Goal: Information Seeking & Learning: Learn about a topic

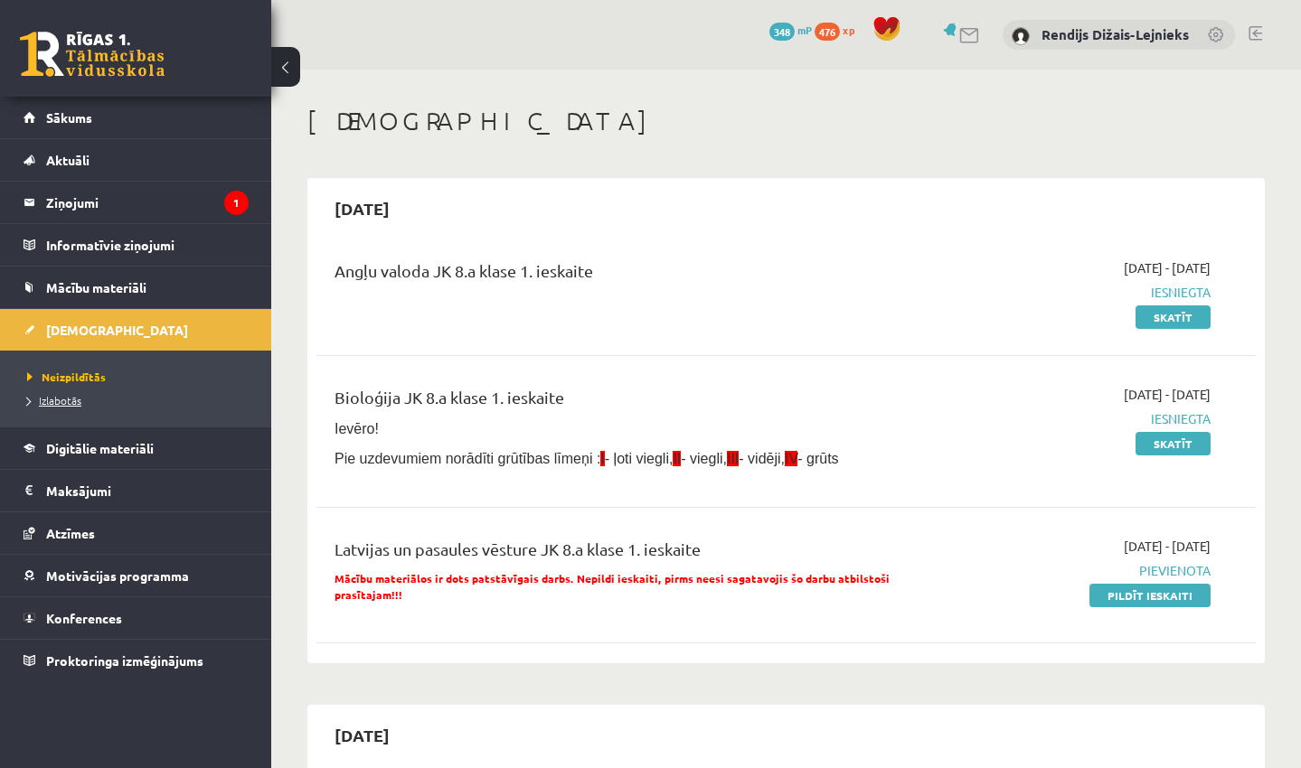
click at [56, 400] on span "Izlabotās" at bounding box center [54, 400] width 54 height 14
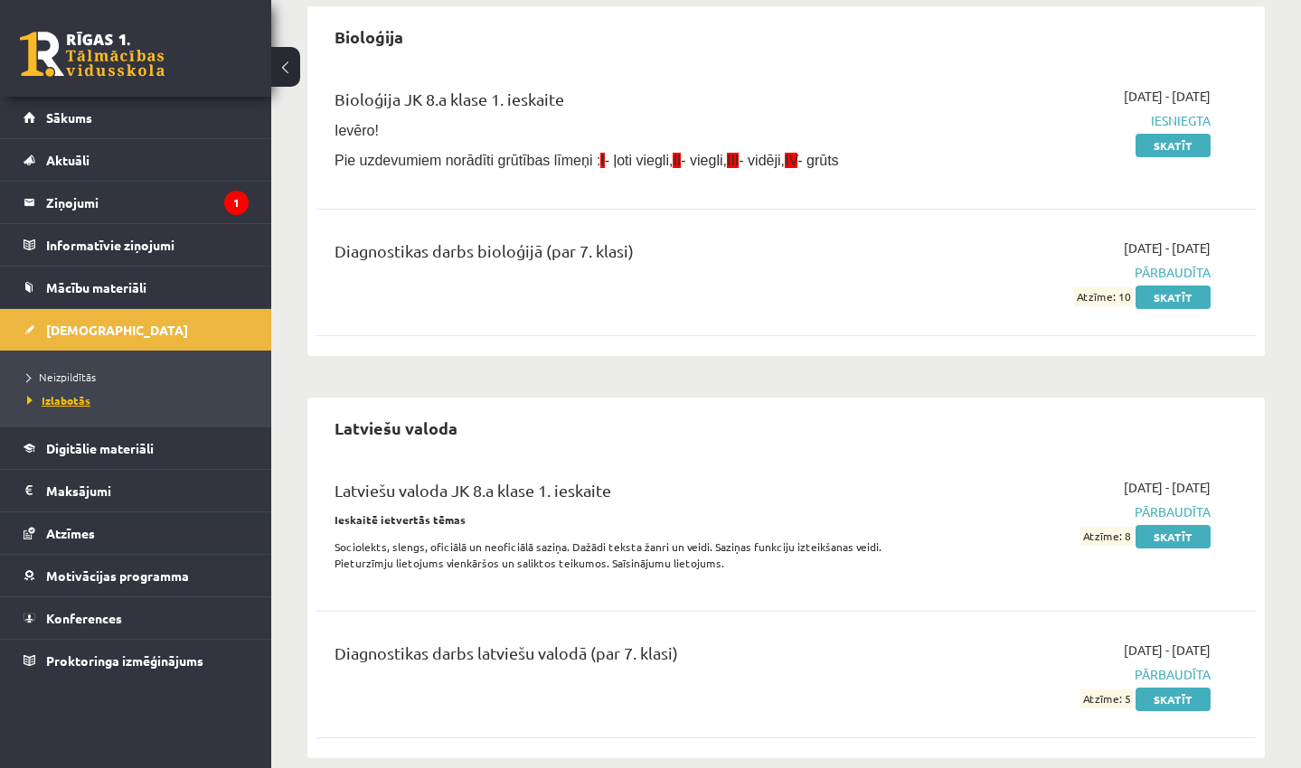
scroll to position [526, 0]
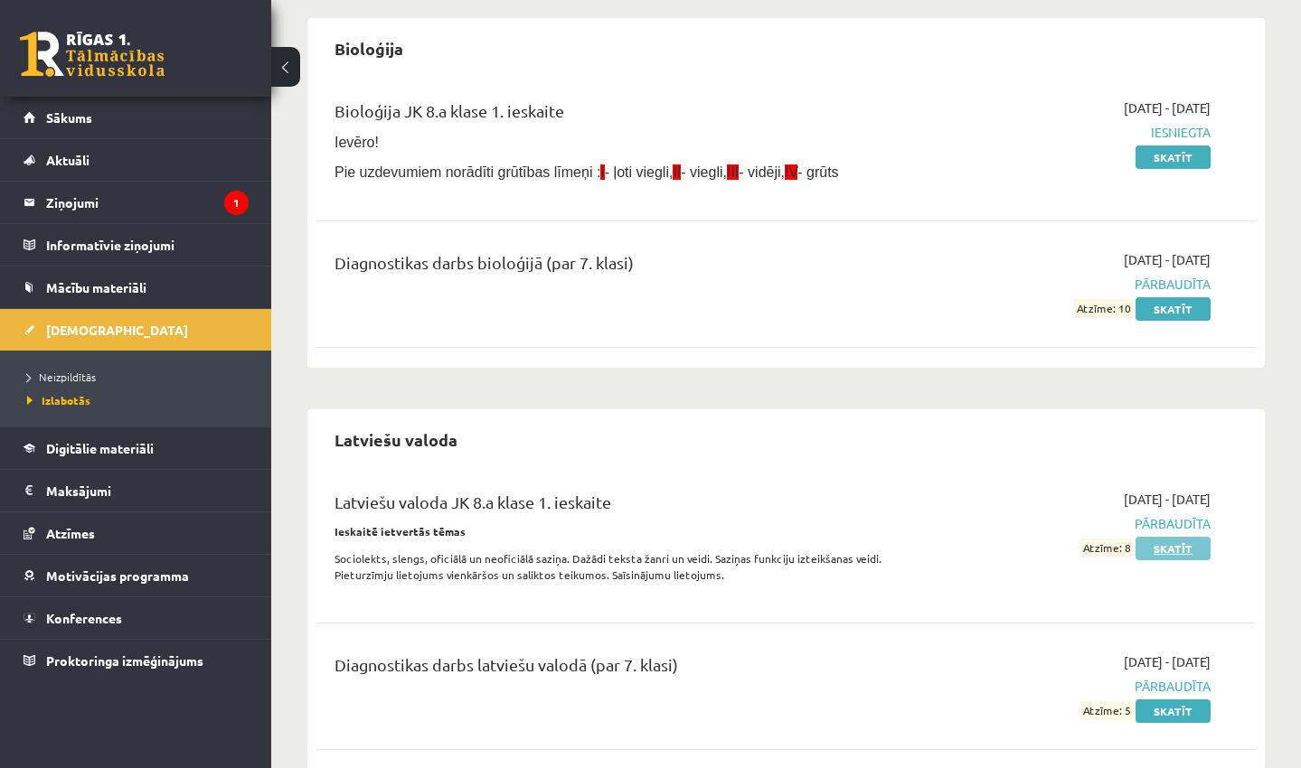
click at [1186, 547] on link "Skatīt" at bounding box center [1172, 548] width 75 height 23
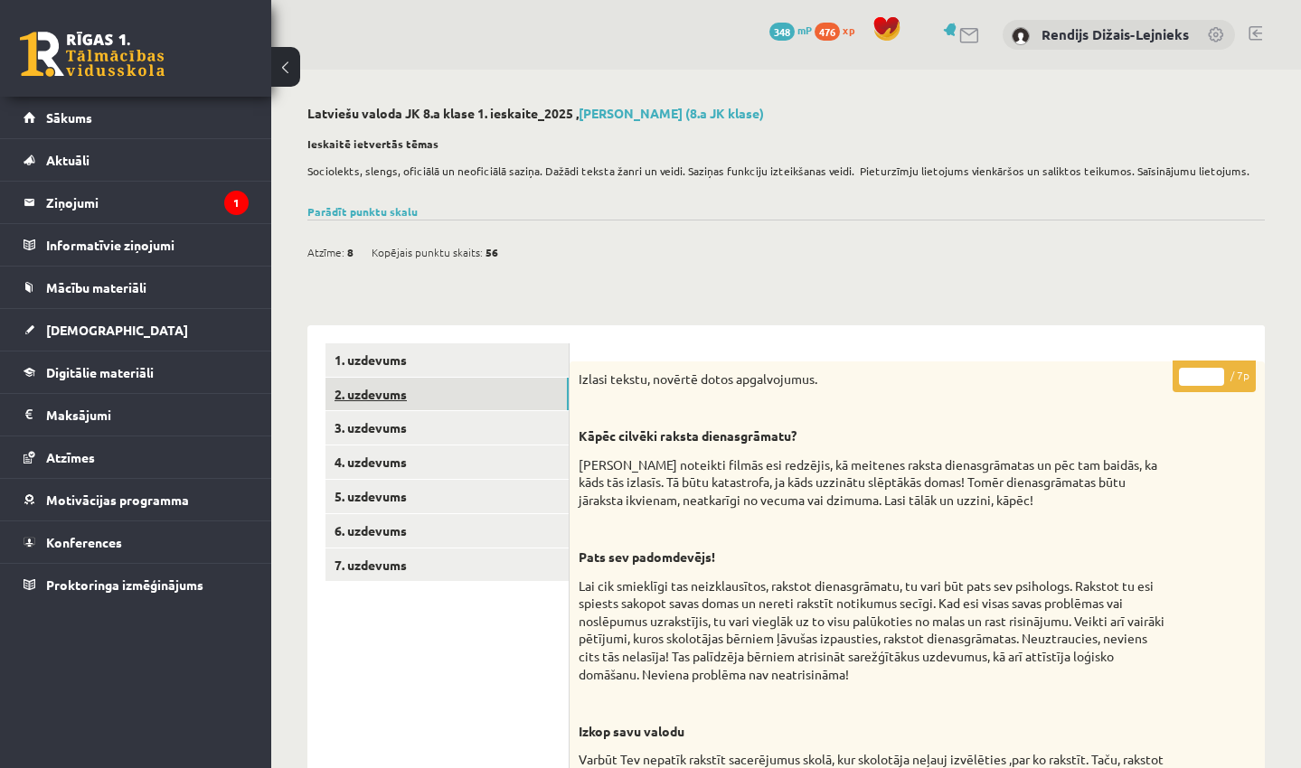
click at [346, 388] on link "2. uzdevums" at bounding box center [446, 394] width 243 height 33
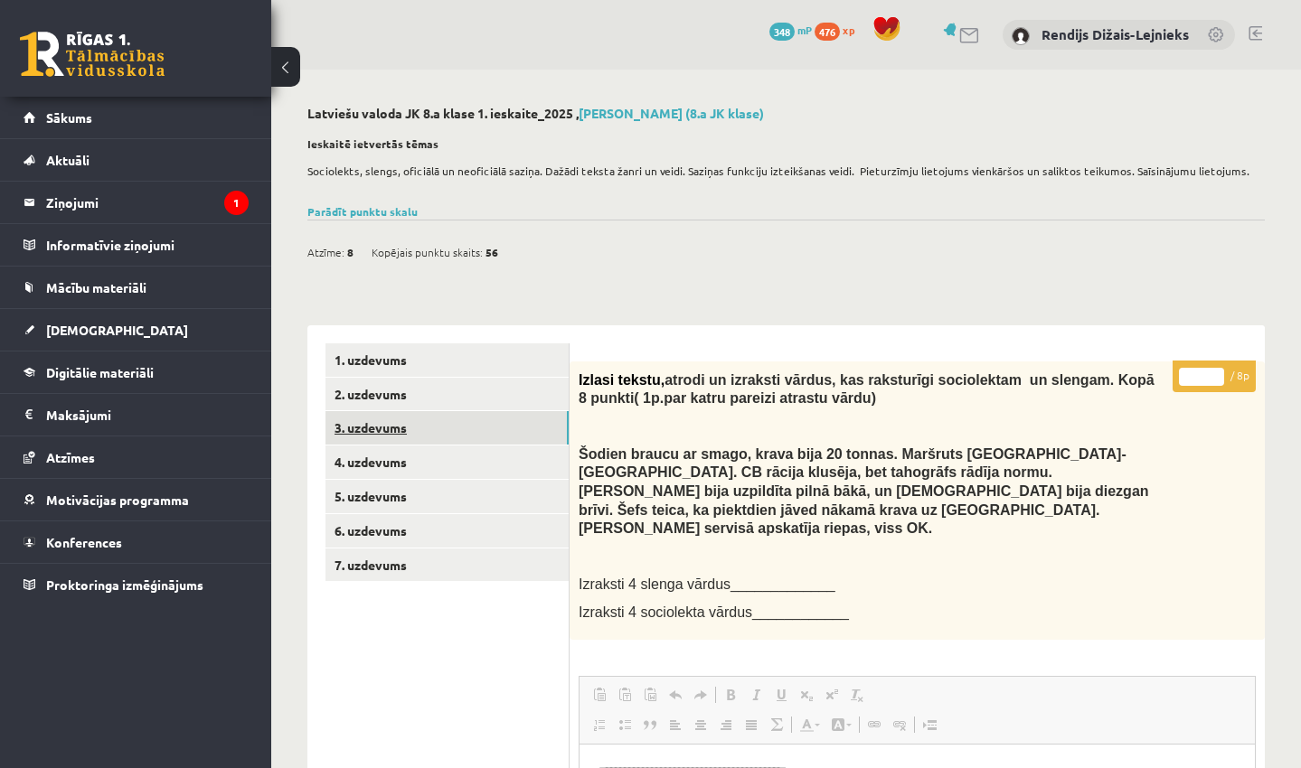
click at [347, 428] on link "3. uzdevums" at bounding box center [446, 427] width 243 height 33
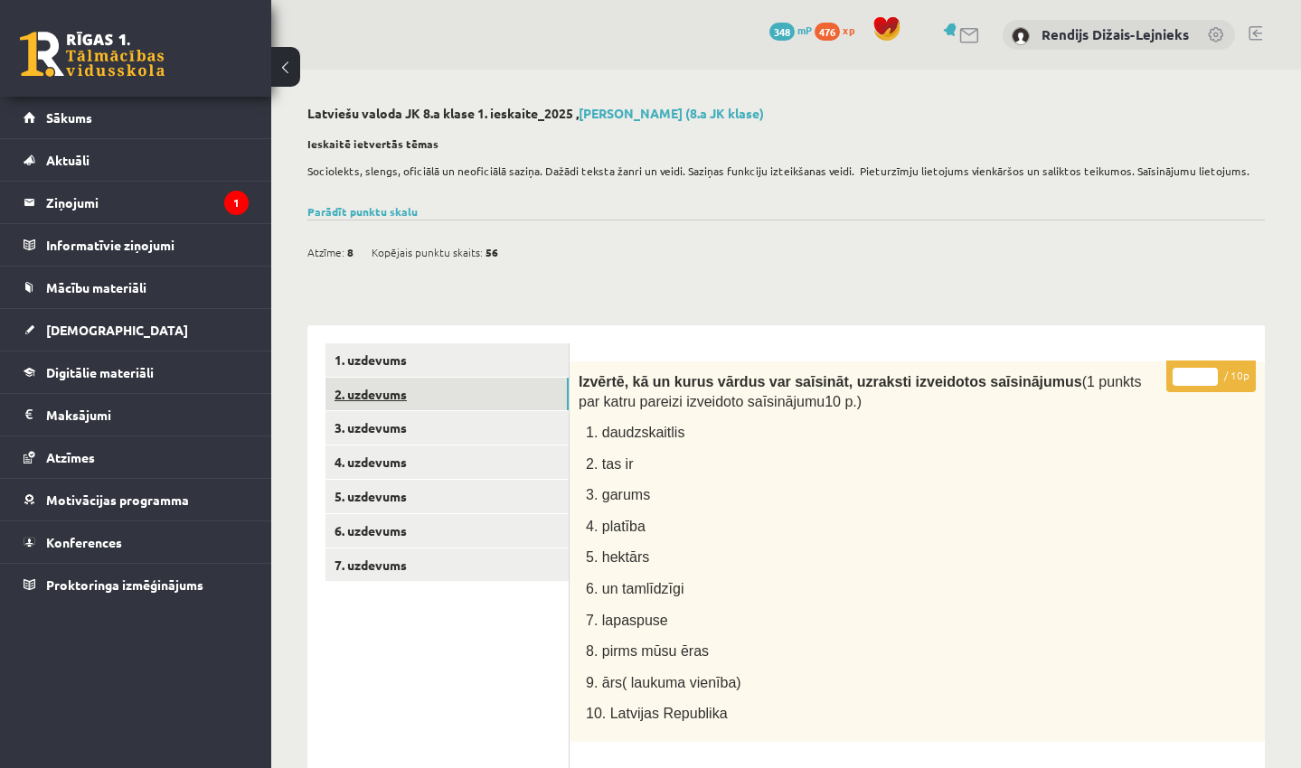
click at [346, 386] on link "2. uzdevums" at bounding box center [446, 394] width 243 height 33
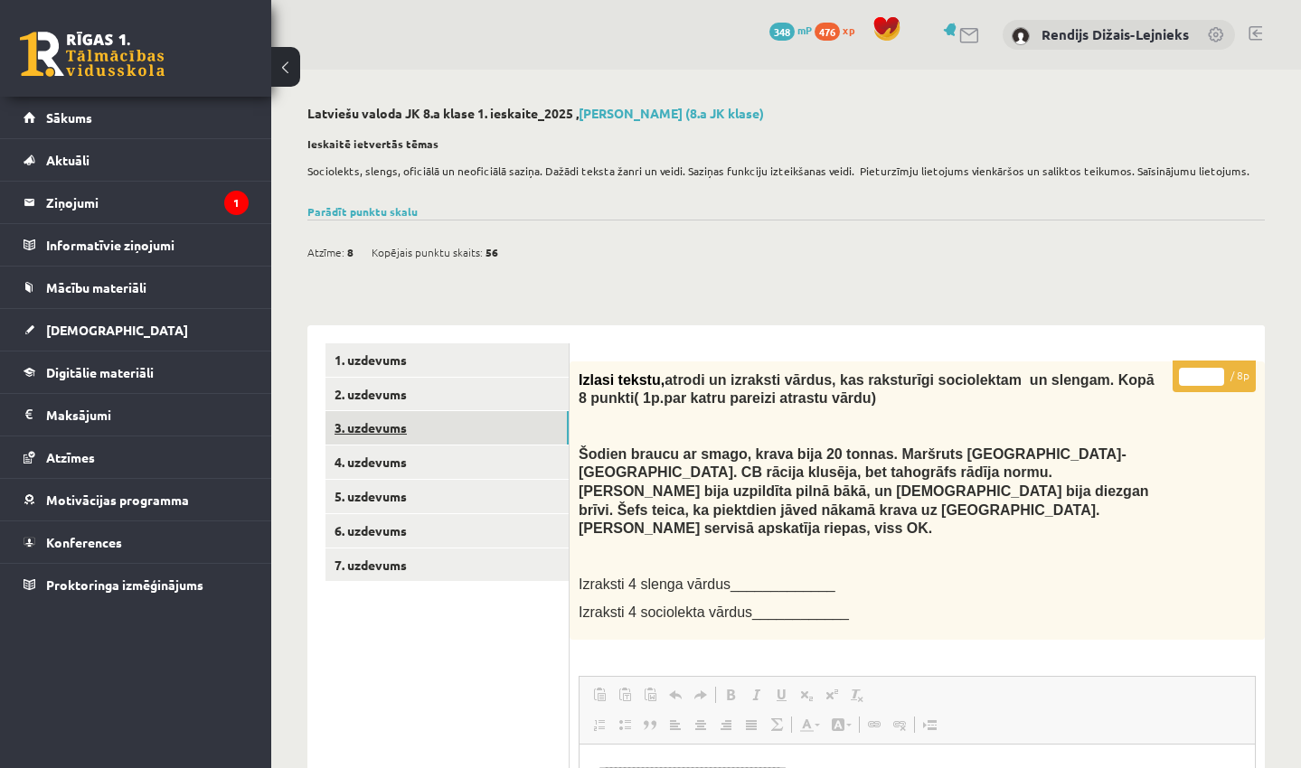
click at [348, 422] on link "3. uzdevums" at bounding box center [446, 427] width 243 height 33
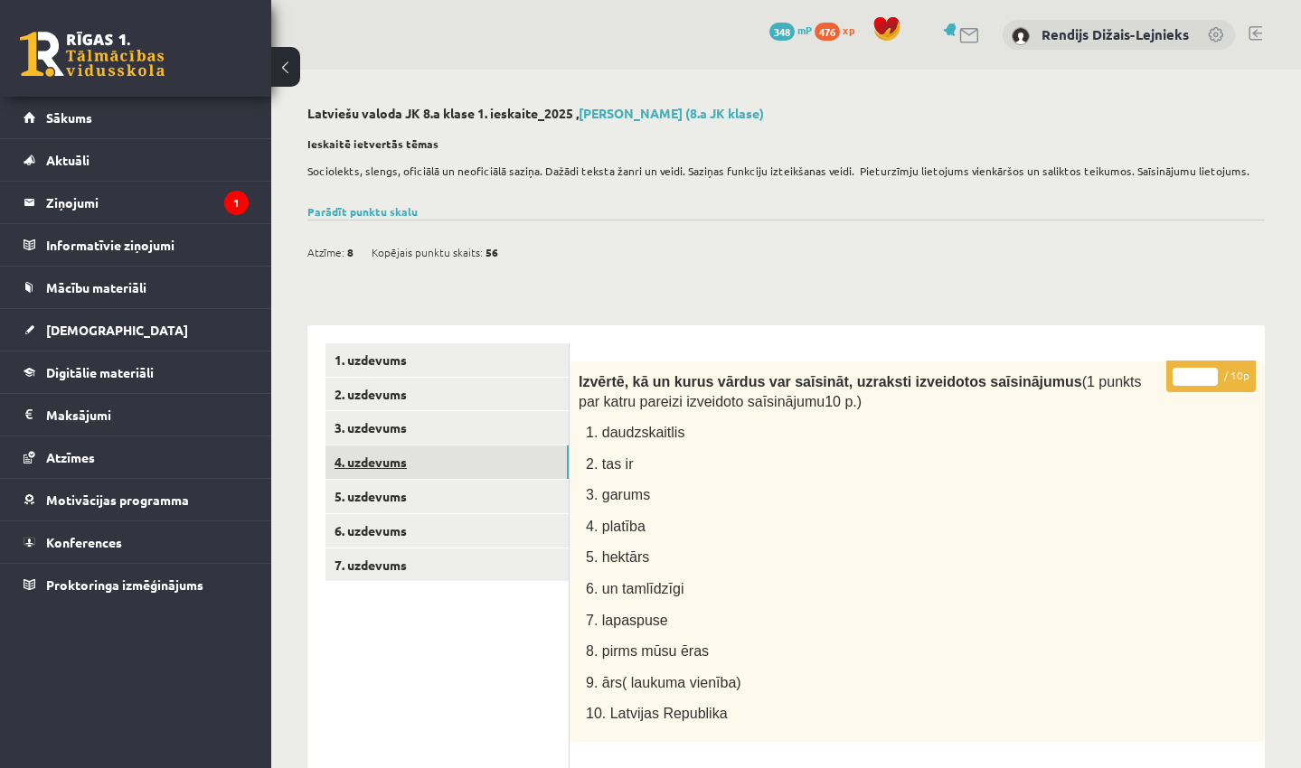
click at [355, 458] on link "4. uzdevums" at bounding box center [446, 462] width 243 height 33
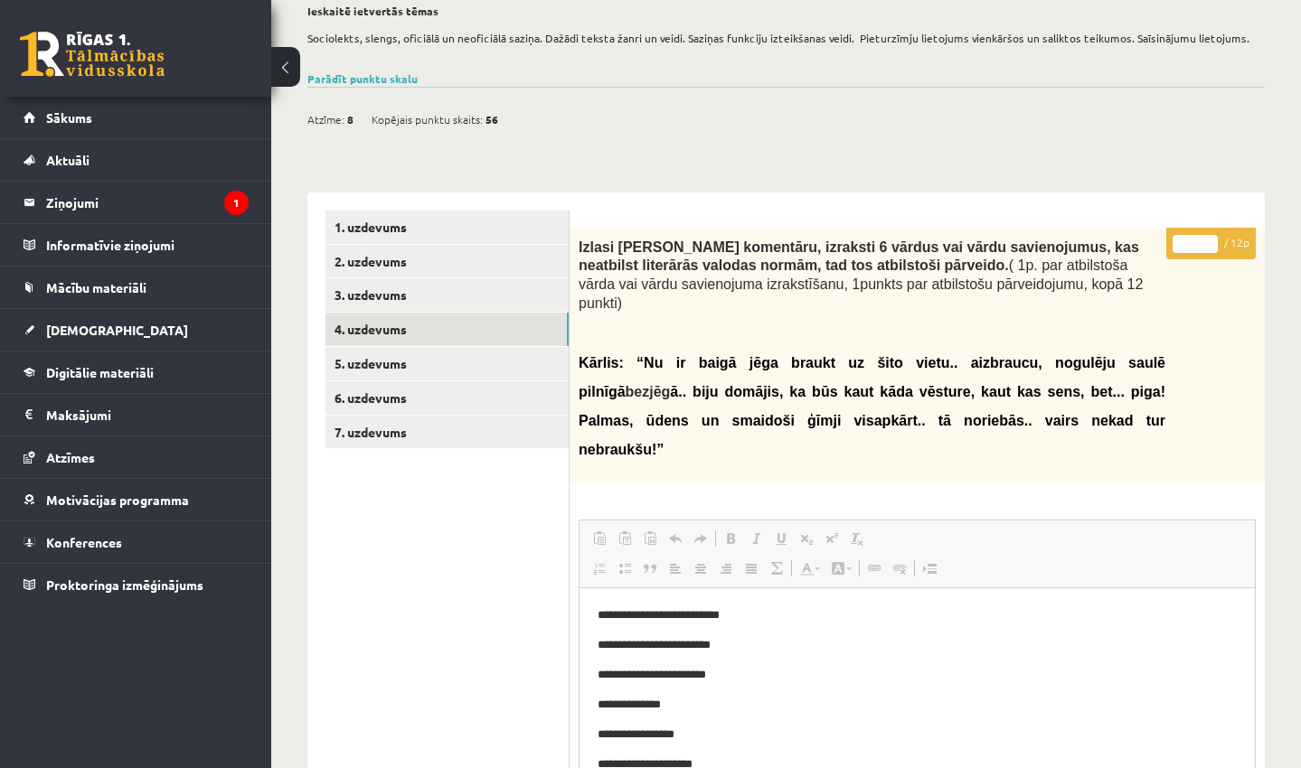
scroll to position [130, 0]
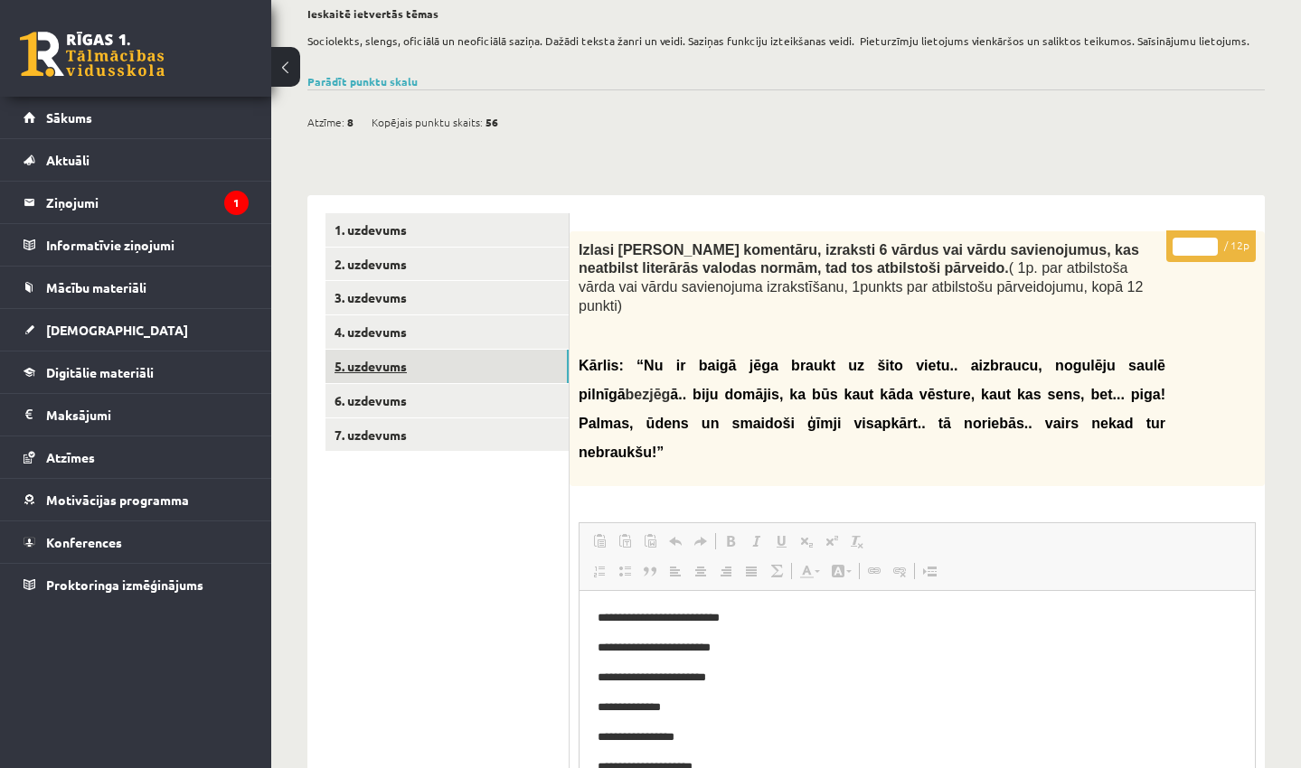
click at [345, 365] on link "5. uzdevums" at bounding box center [446, 366] width 243 height 33
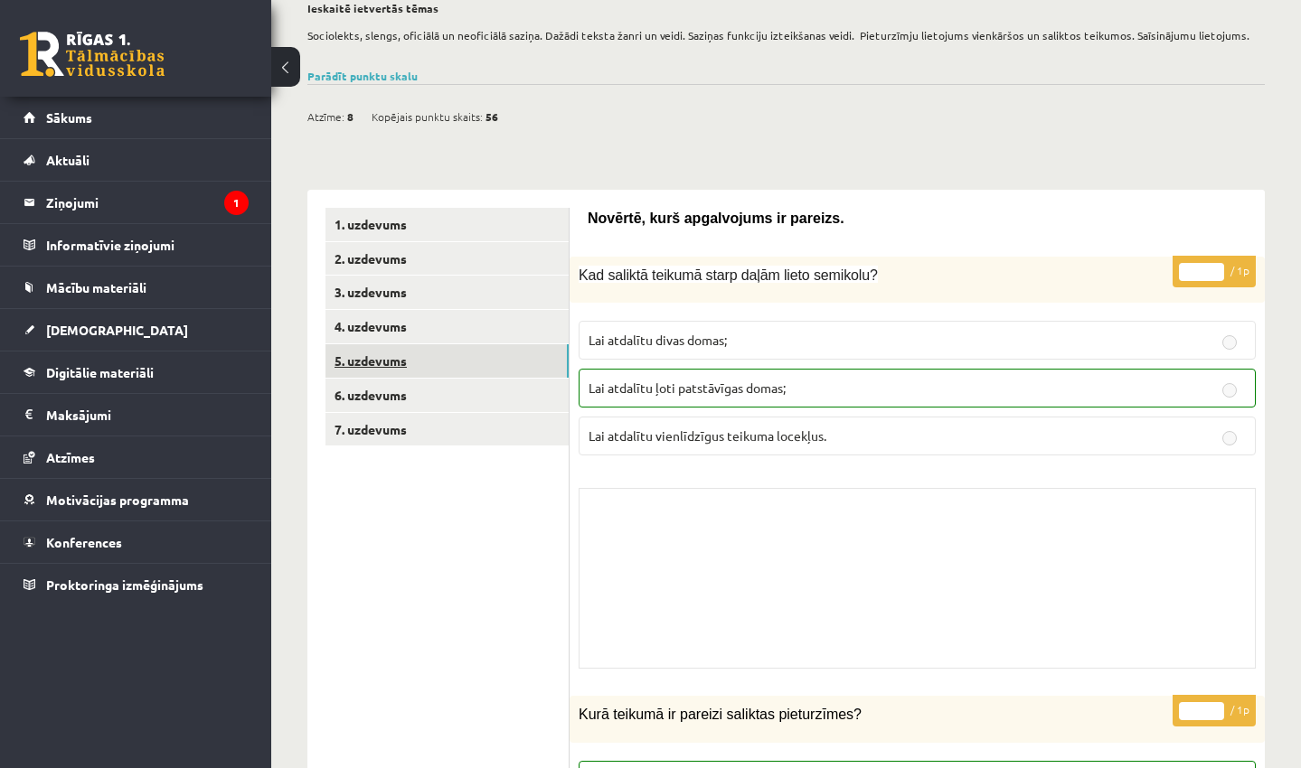
scroll to position [139, 0]
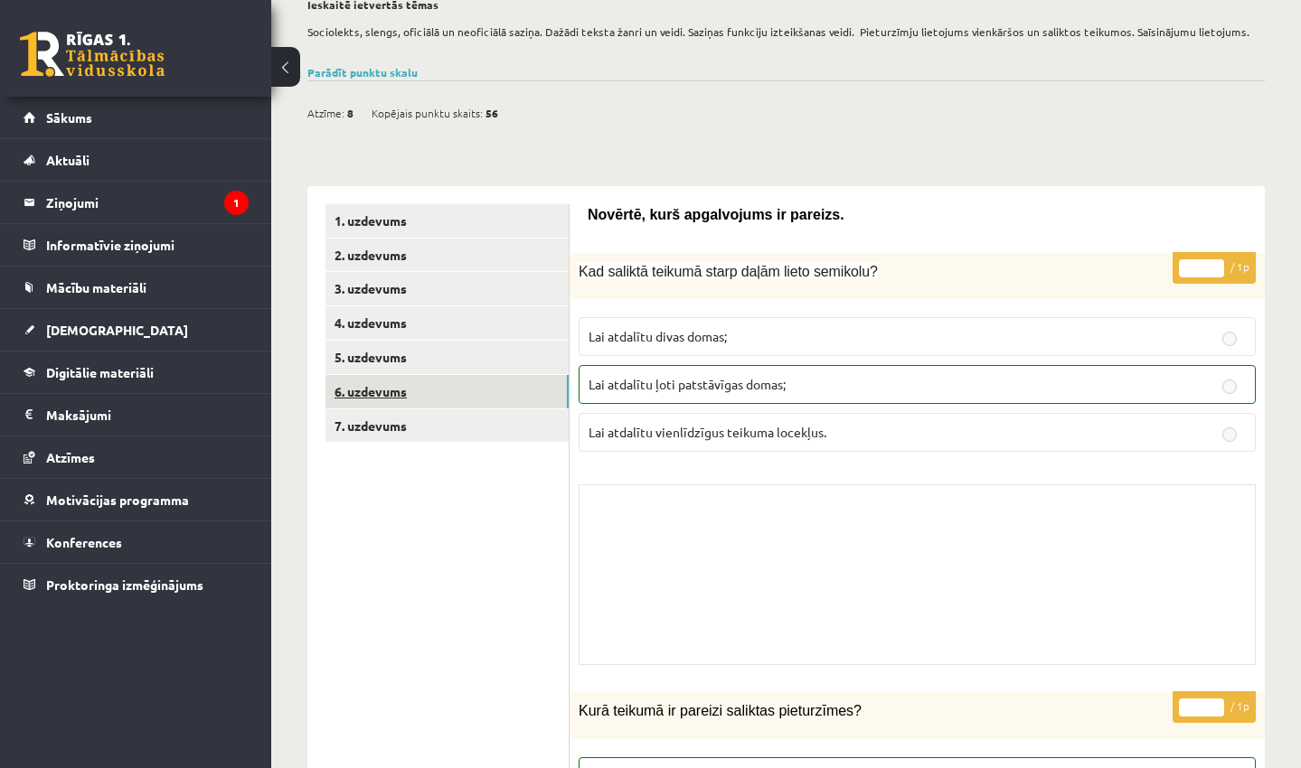
click at [349, 387] on link "6. uzdevums" at bounding box center [446, 391] width 243 height 33
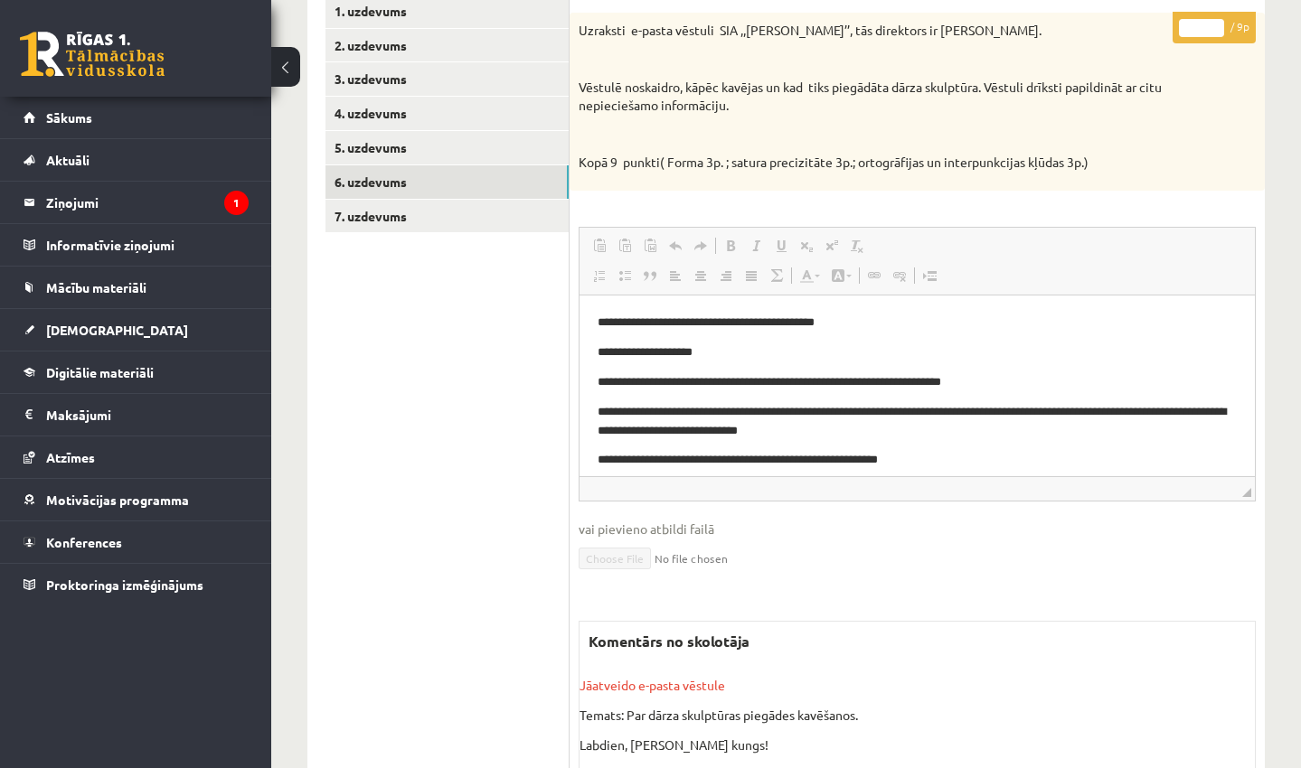
scroll to position [344, 0]
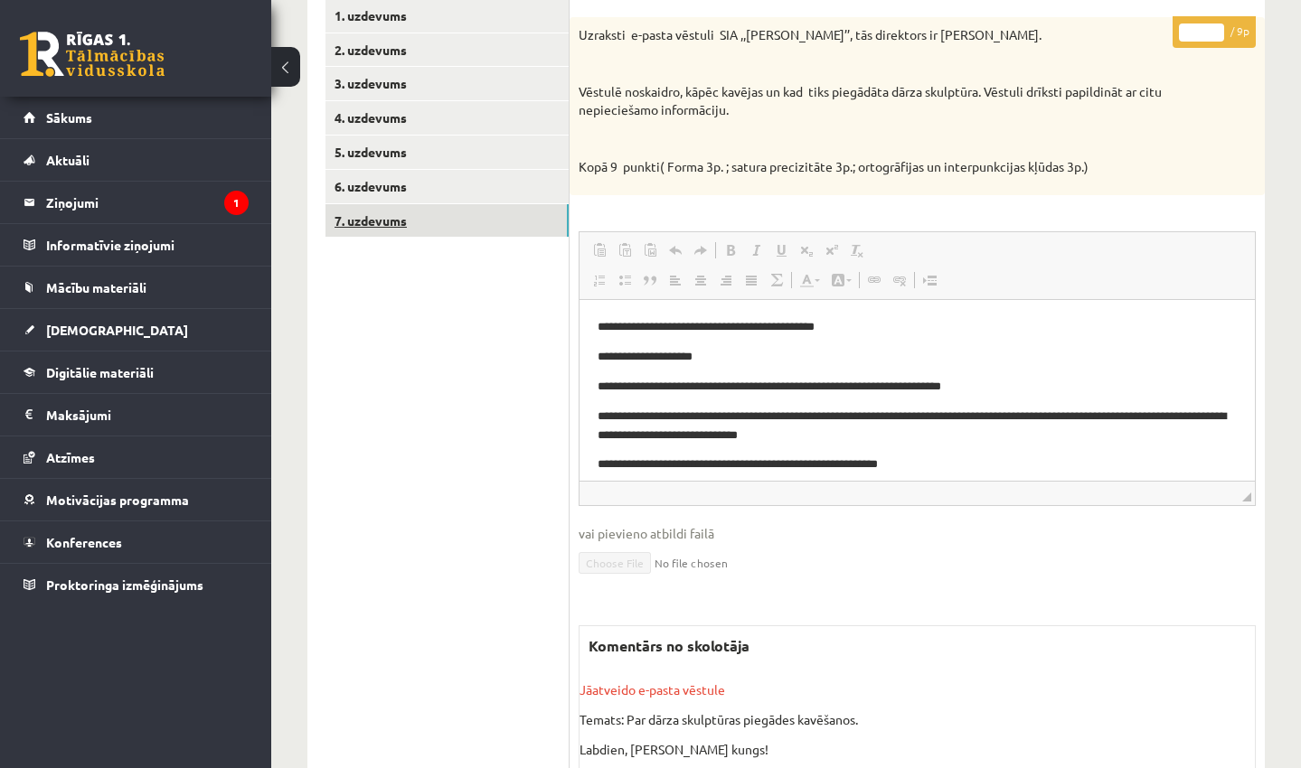
click at [371, 216] on link "7. uzdevums" at bounding box center [446, 220] width 243 height 33
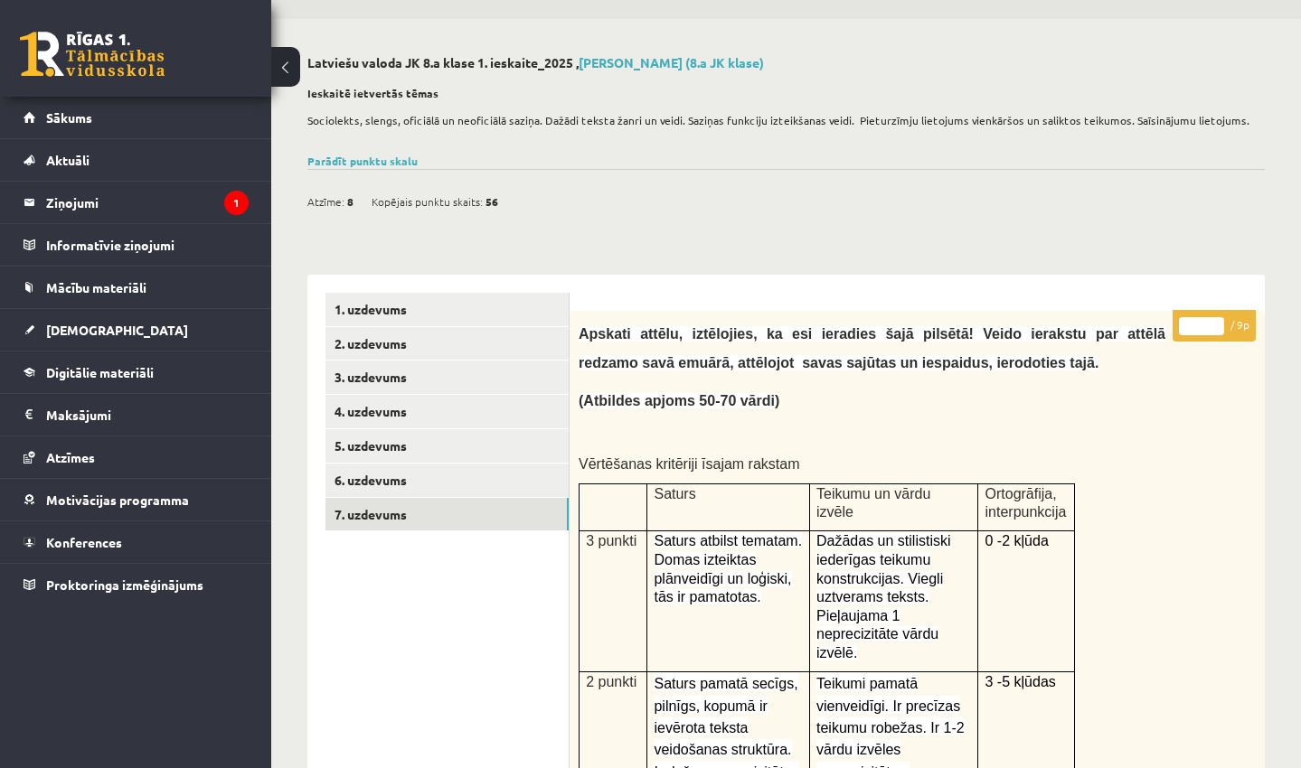
scroll to position [51, 0]
click at [59, 200] on legend "Ziņojumi 1" at bounding box center [147, 203] width 202 height 42
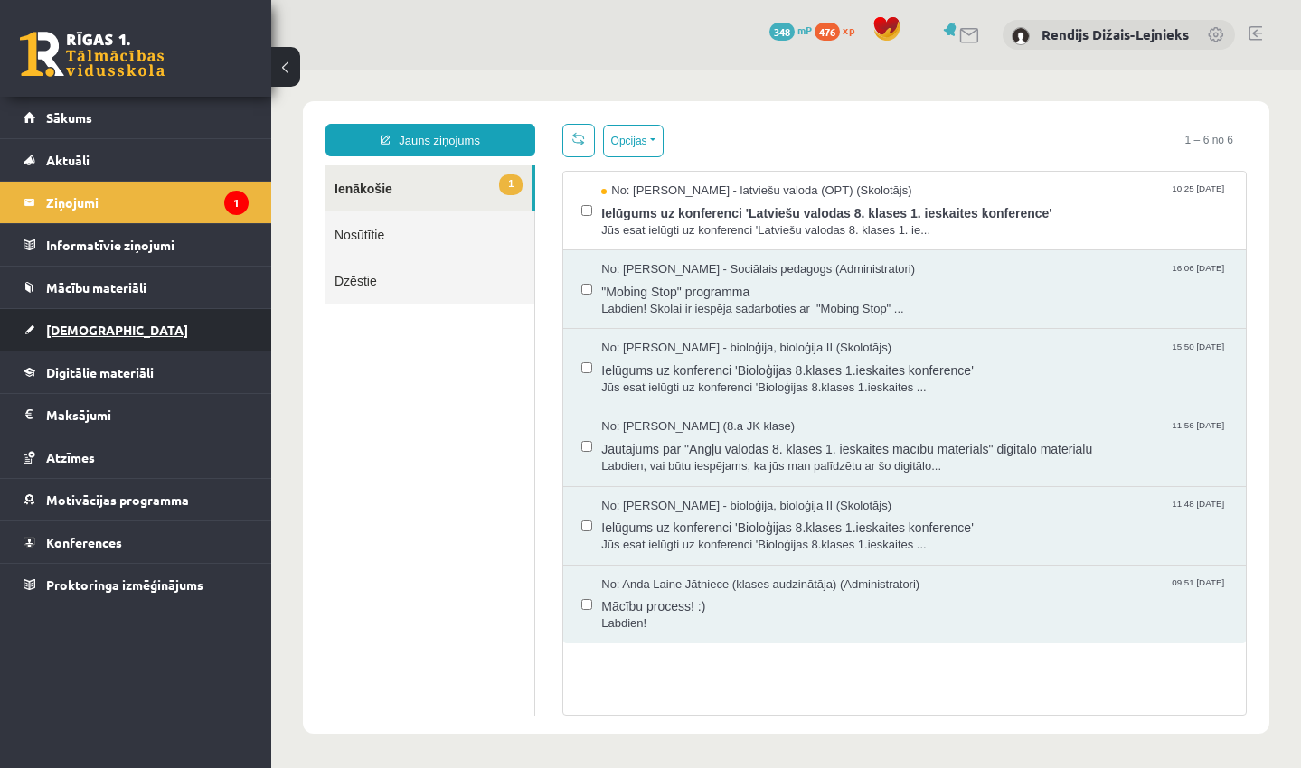
click at [77, 325] on span "[DEMOGRAPHIC_DATA]" at bounding box center [117, 330] width 142 height 16
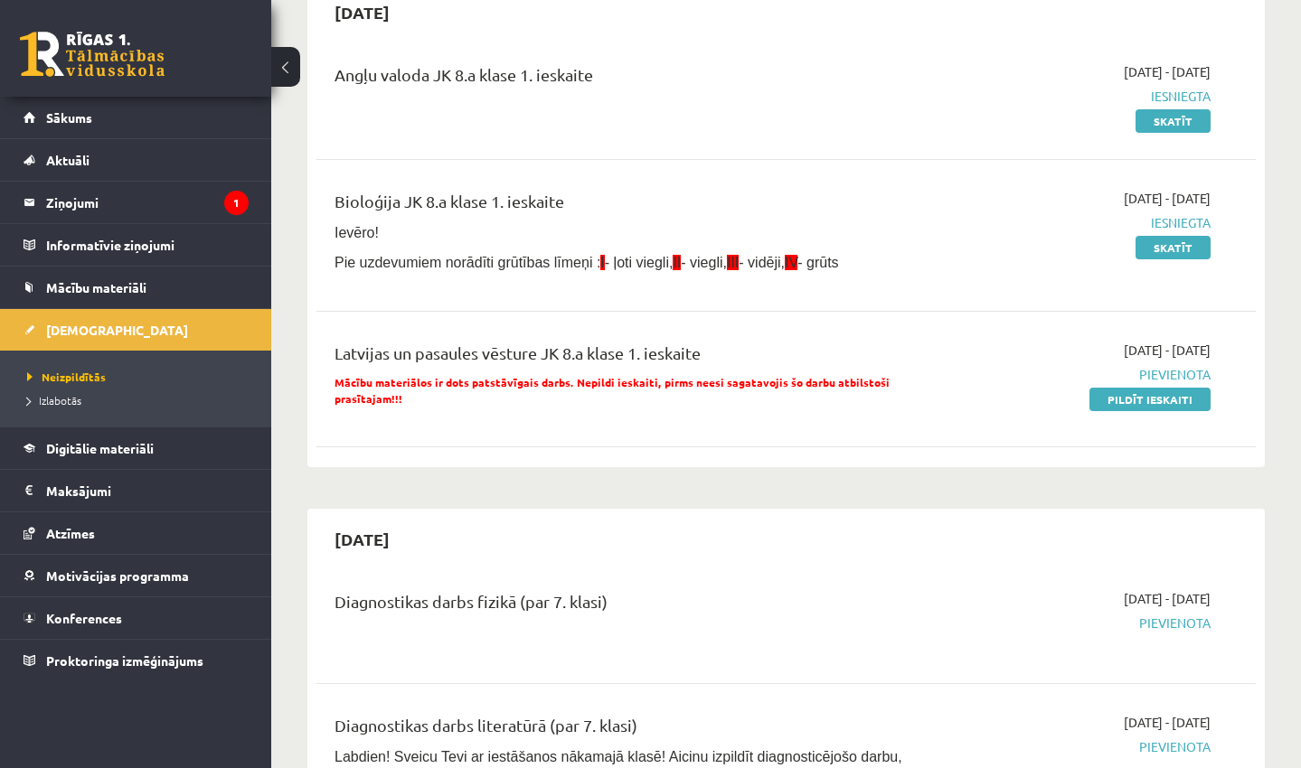
scroll to position [195, 0]
click at [73, 400] on span "Izlabotās" at bounding box center [54, 400] width 54 height 14
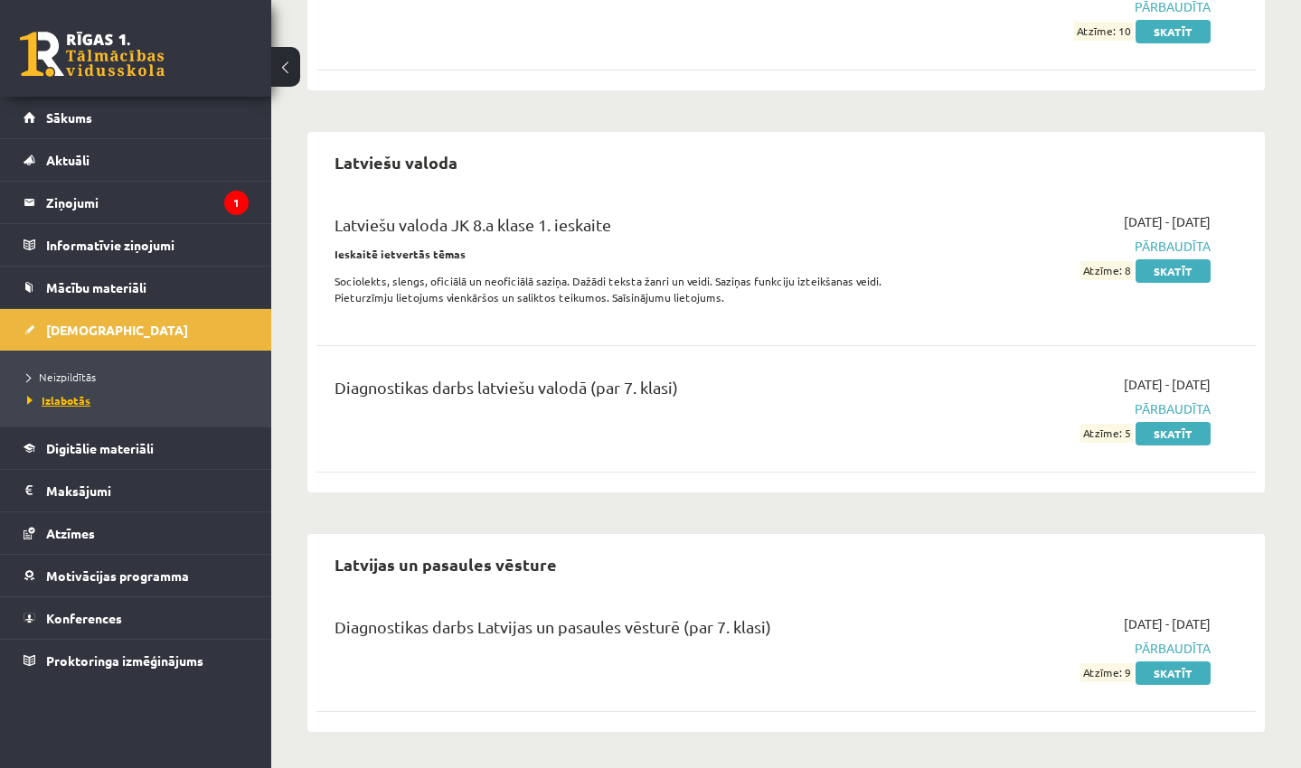
scroll to position [802, 0]
click at [1173, 671] on link "Skatīt" at bounding box center [1172, 674] width 75 height 23
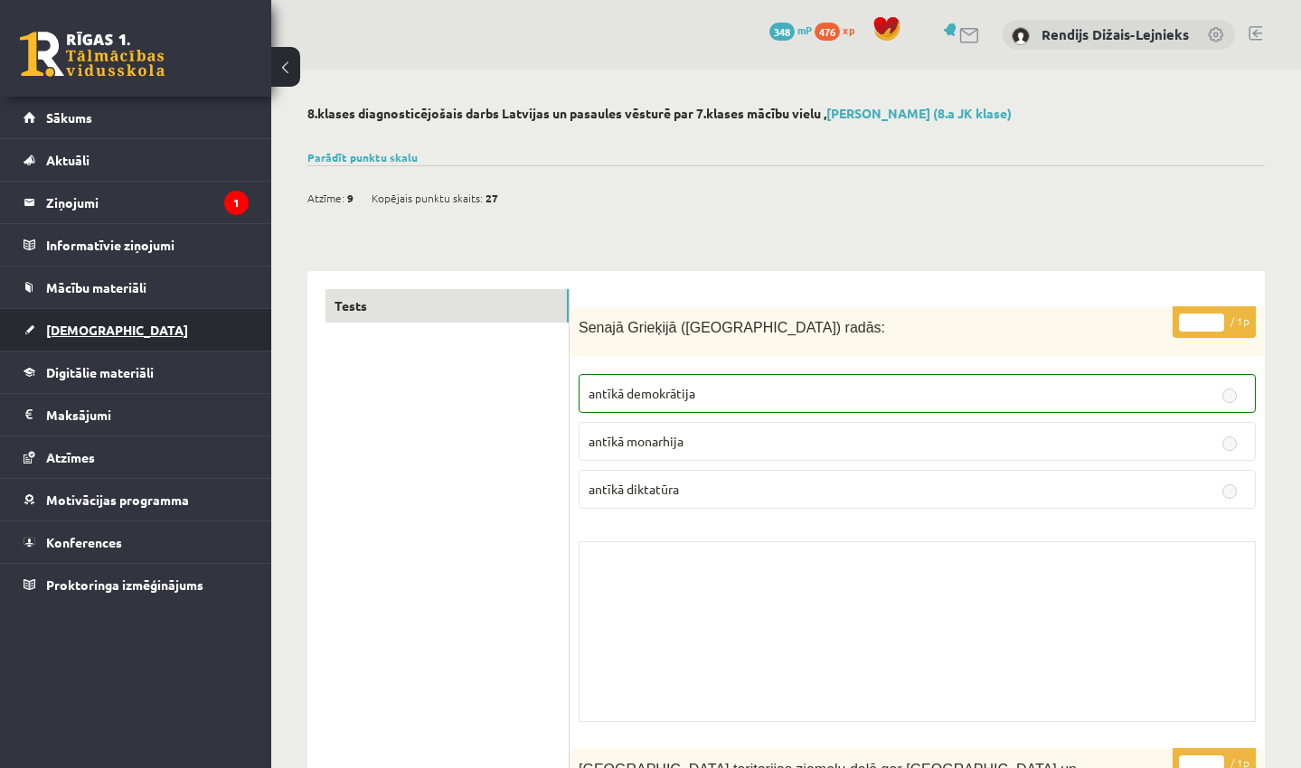
click at [70, 330] on span "[DEMOGRAPHIC_DATA]" at bounding box center [117, 330] width 142 height 16
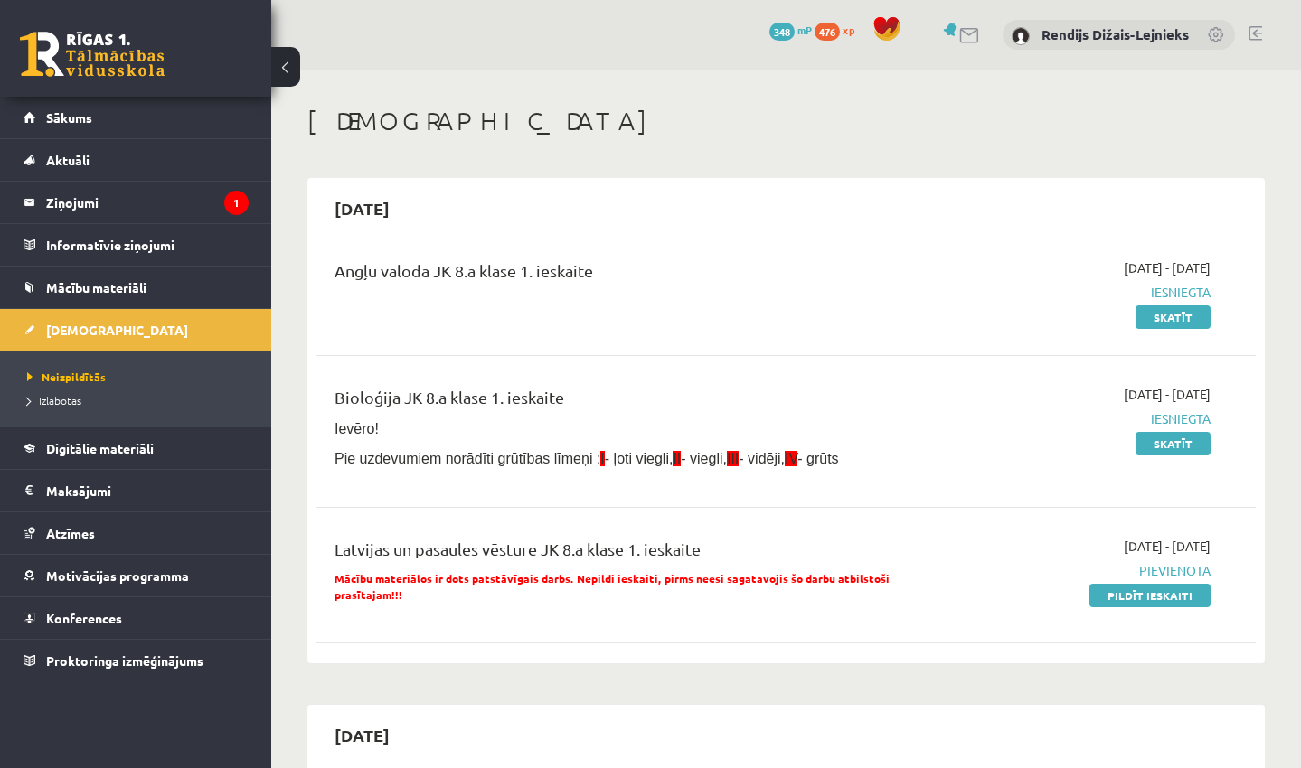
click at [442, 440] on div "Bioloģija JK 8.a klase 1. ieskaite Ievēro! Pie uzdevumiem norādīti grūtības līm…" at bounding box center [622, 431] width 602 height 93
click at [54, 400] on span "Izlabotās" at bounding box center [54, 400] width 54 height 14
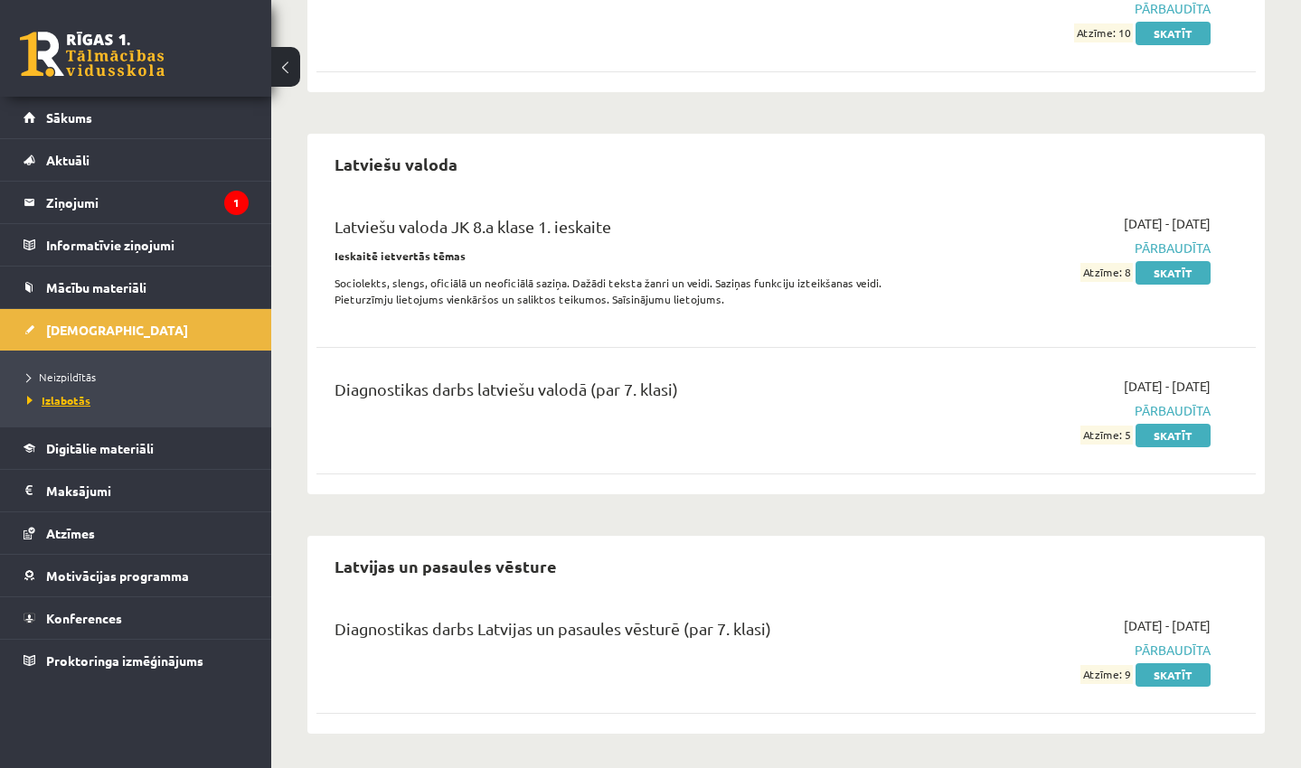
scroll to position [801, 0]
click at [1169, 673] on link "Skatīt" at bounding box center [1172, 675] width 75 height 23
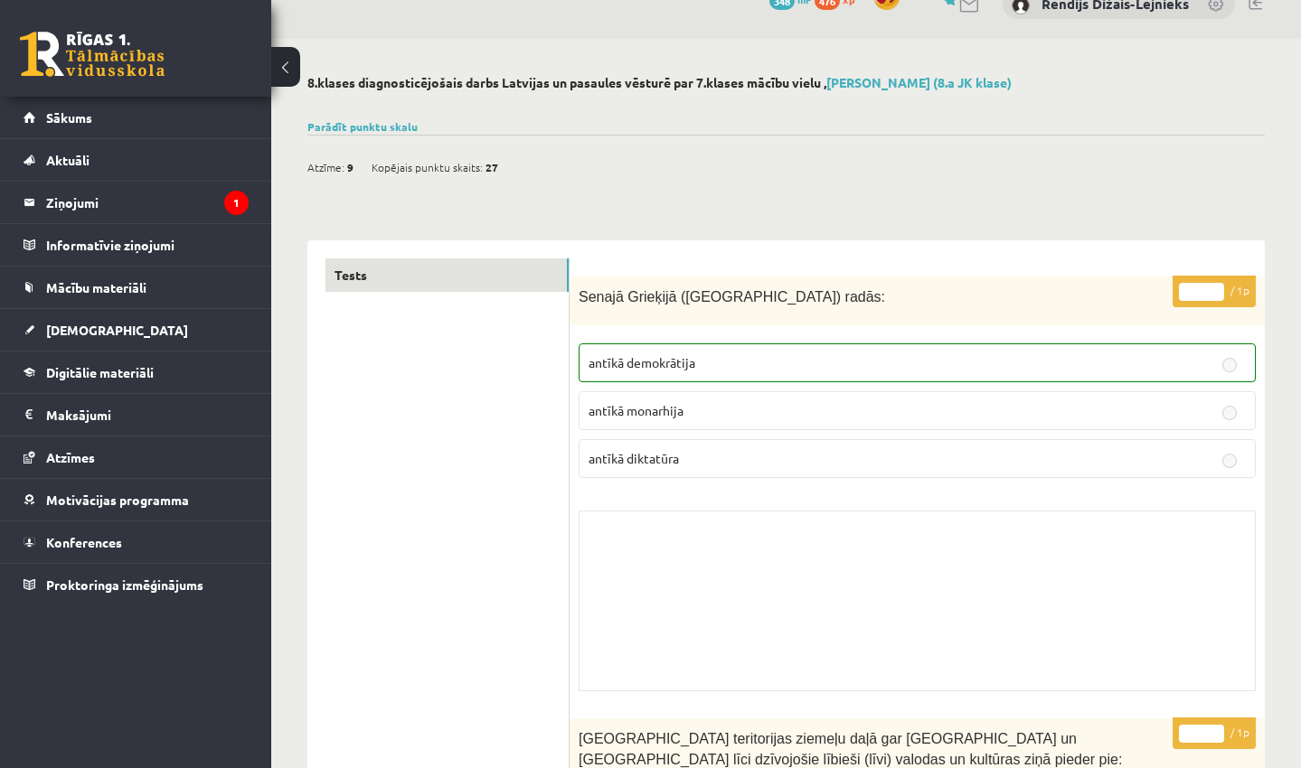
scroll to position [34, 0]
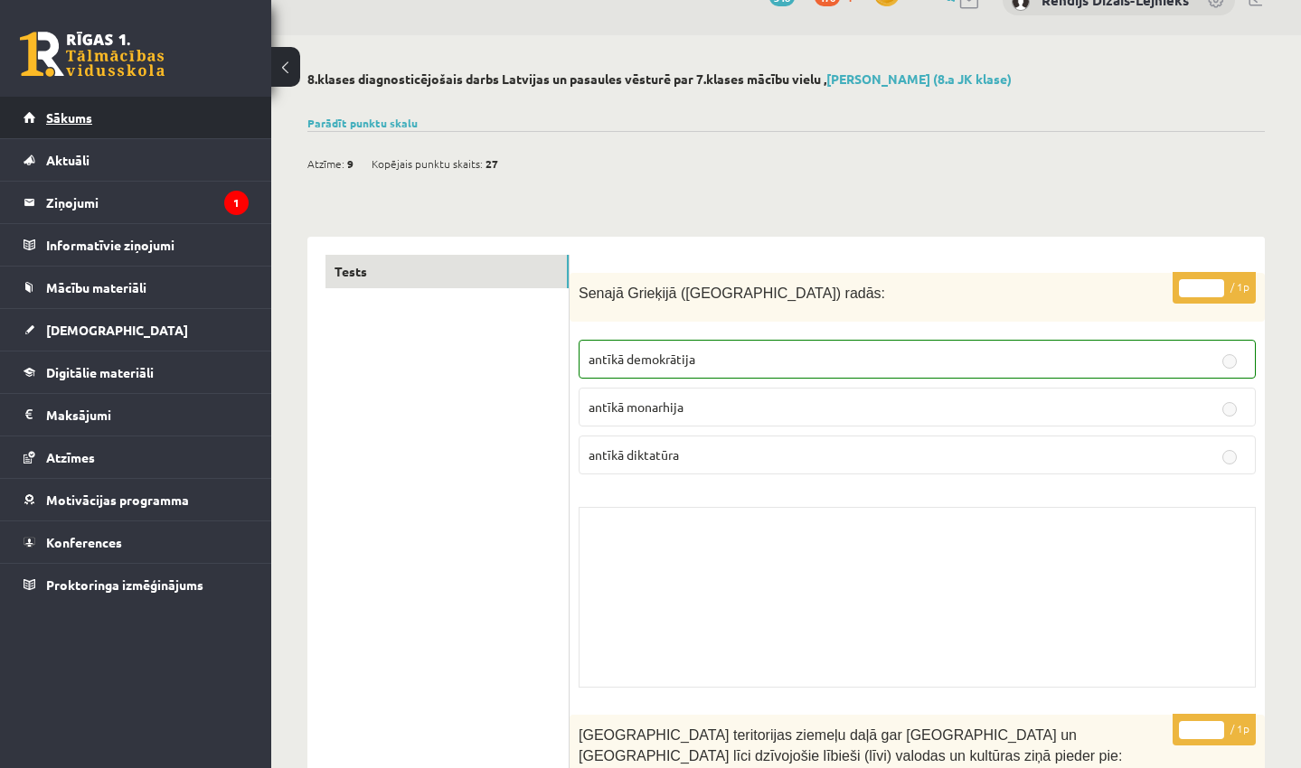
click at [82, 115] on span "Sākums" at bounding box center [69, 117] width 46 height 16
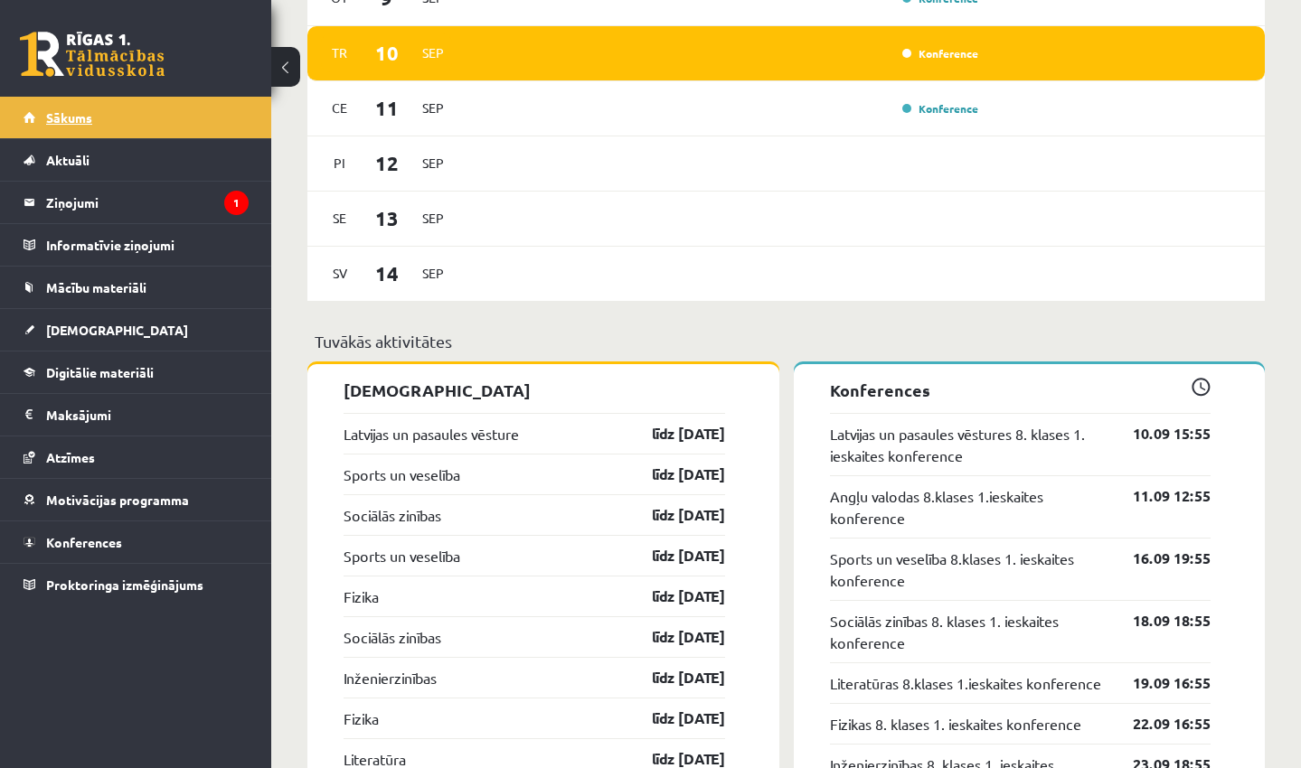
scroll to position [1480, 0]
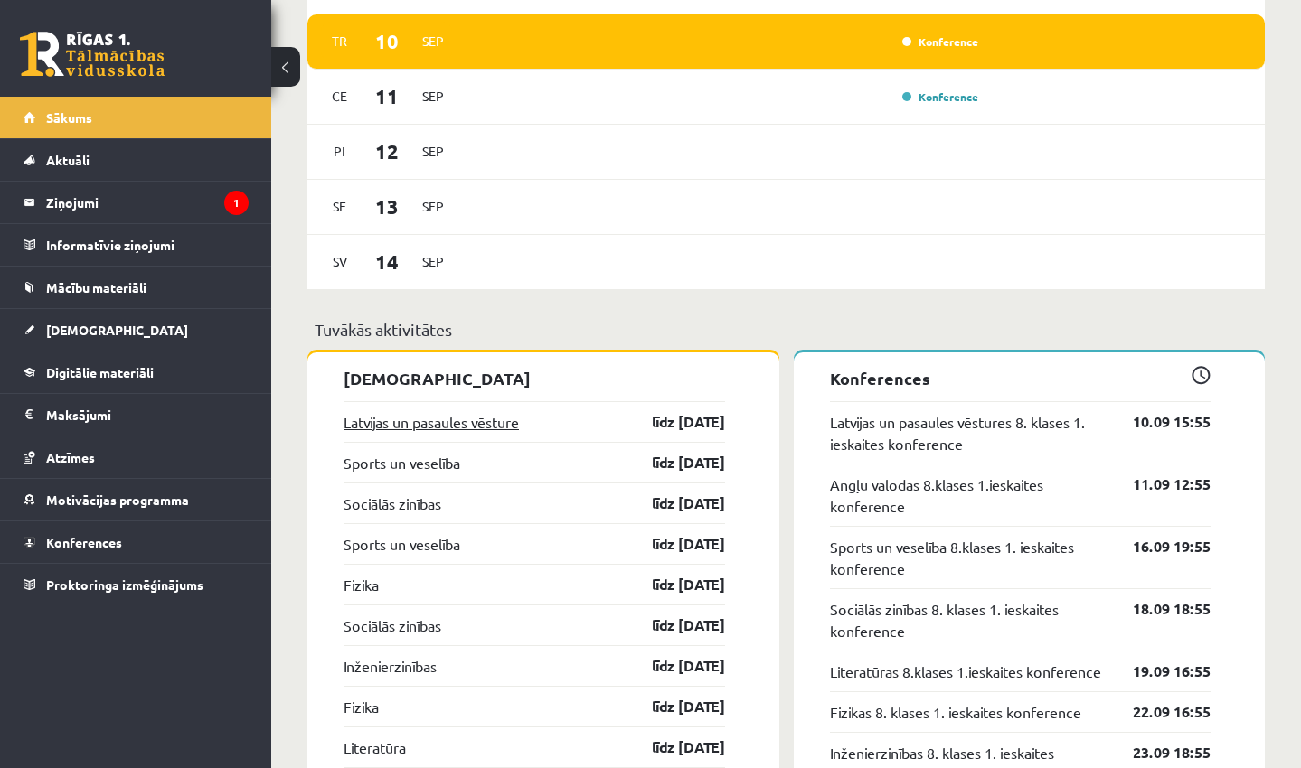
click at [491, 427] on link "Latvijas un pasaules vēsture" at bounding box center [430, 422] width 175 height 22
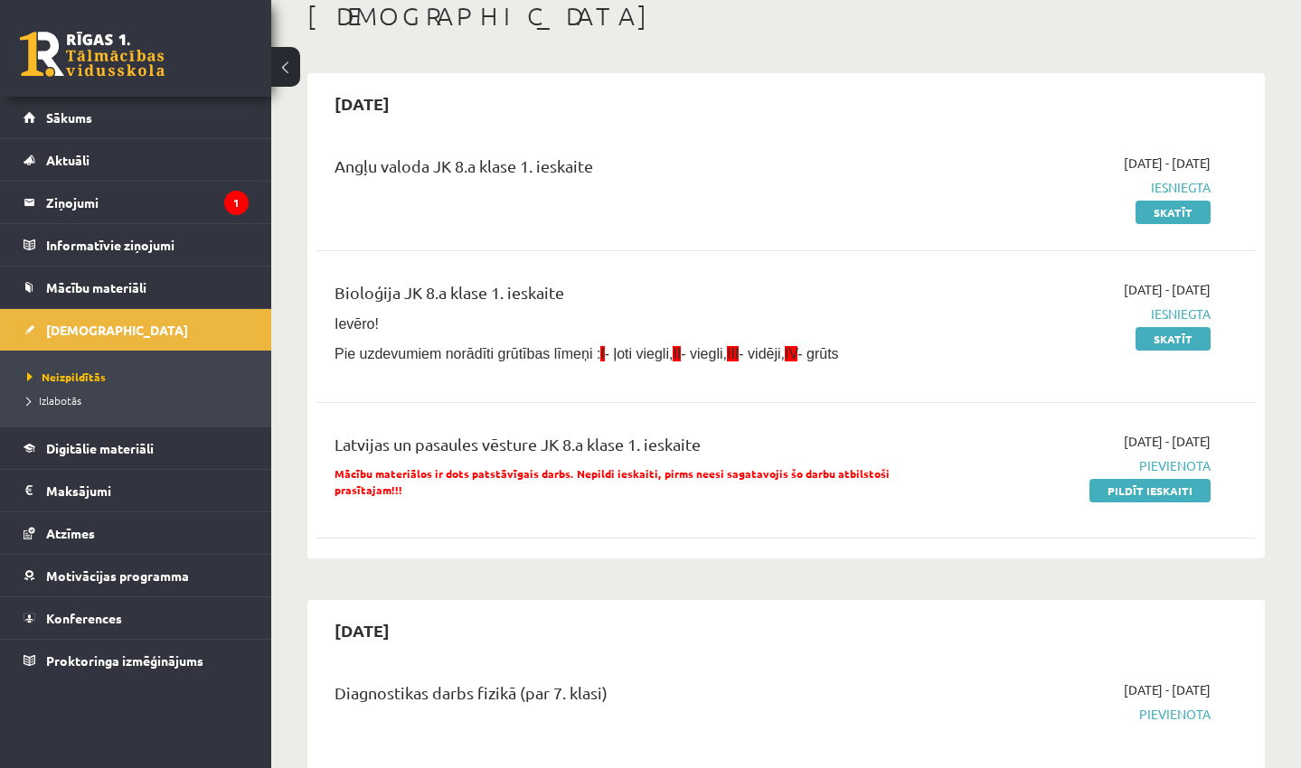
scroll to position [105, 0]
click at [104, 286] on span "Mācību materiāli" at bounding box center [96, 287] width 100 height 16
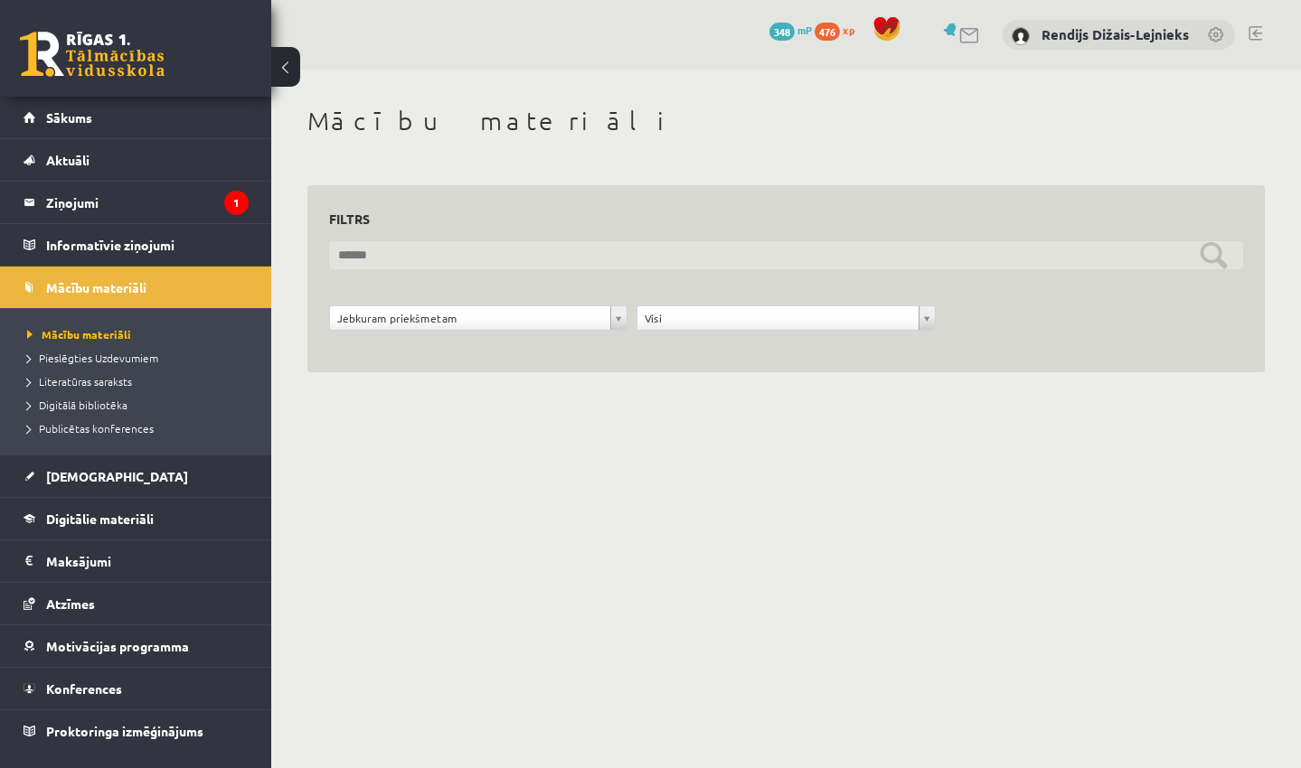
click at [392, 255] on input "text" at bounding box center [786, 255] width 914 height 28
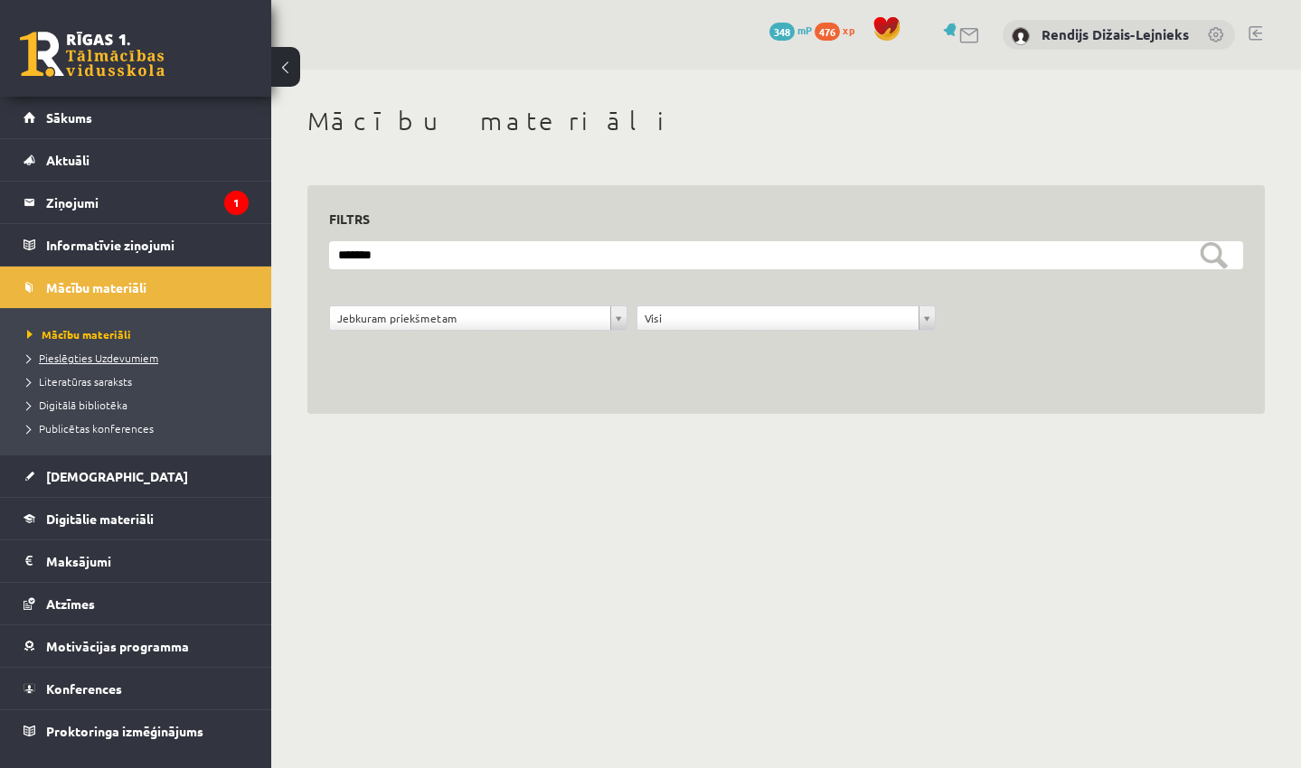
click at [146, 357] on span "Pieslēgties Uzdevumiem" at bounding box center [92, 358] width 131 height 14
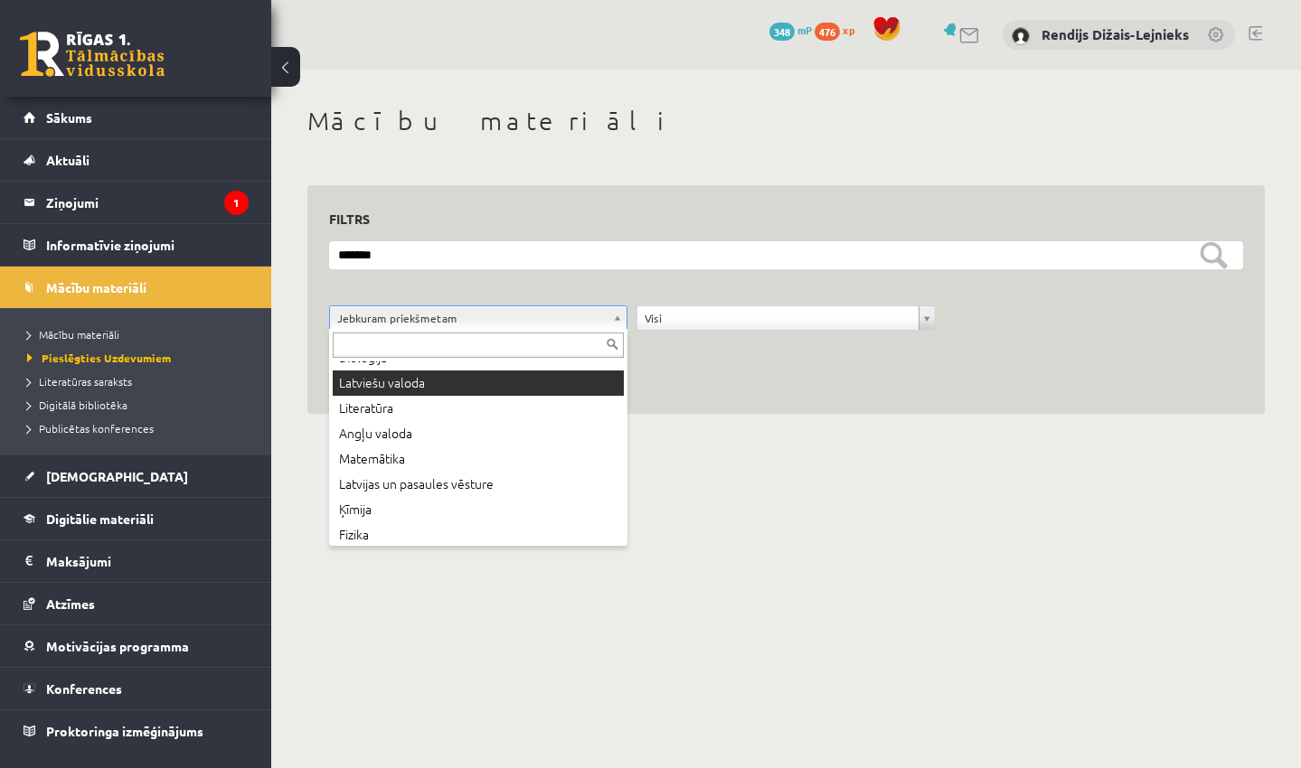
scroll to position [73, 0]
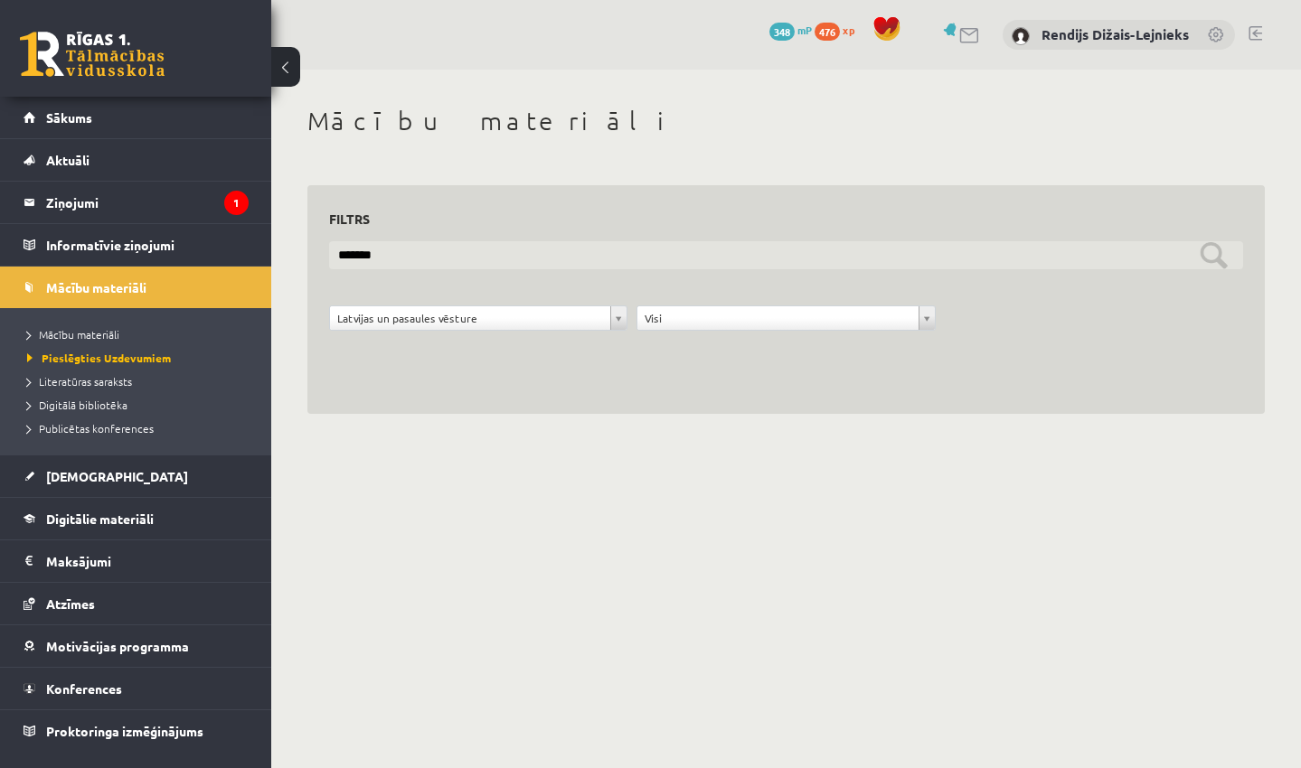
click at [467, 254] on input "*******" at bounding box center [786, 255] width 914 height 28
type input "*"
click at [1213, 253] on input "text" at bounding box center [786, 255] width 914 height 28
click at [1212, 251] on input "text" at bounding box center [786, 255] width 914 height 28
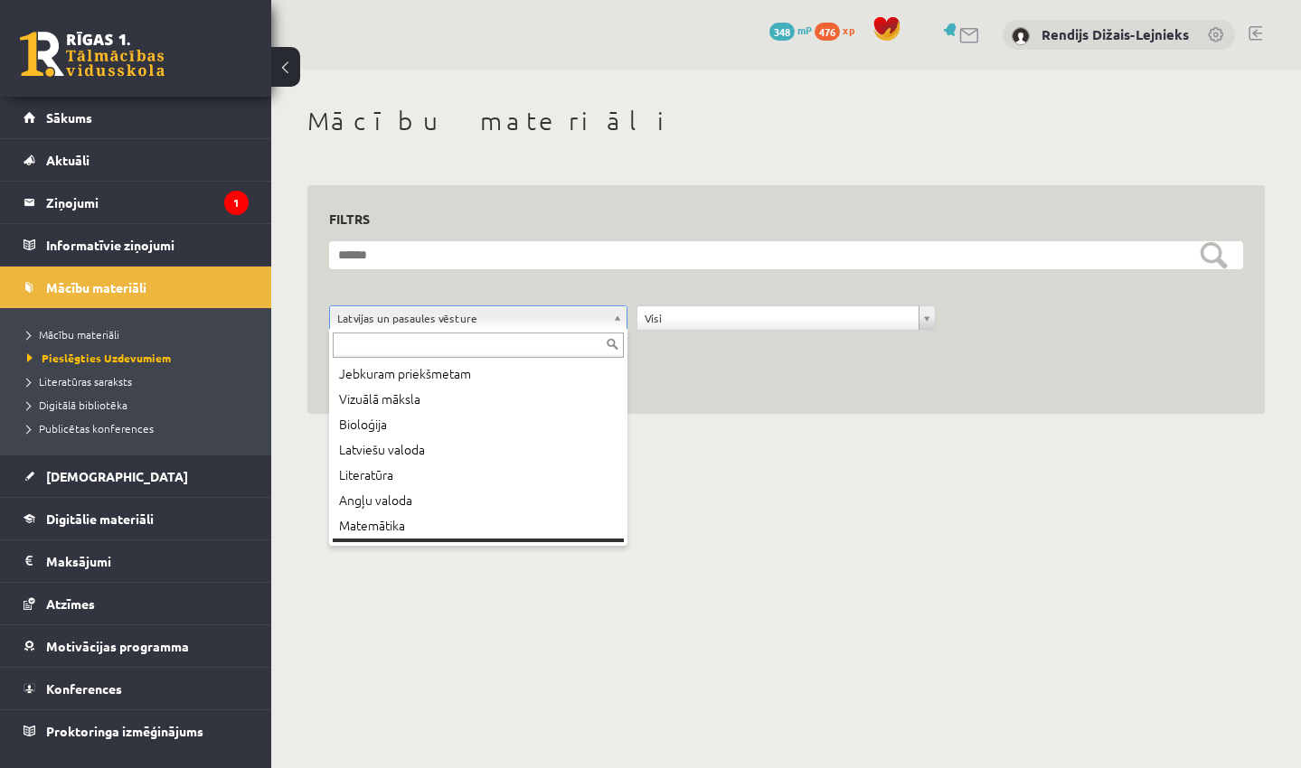
scroll to position [22, 0]
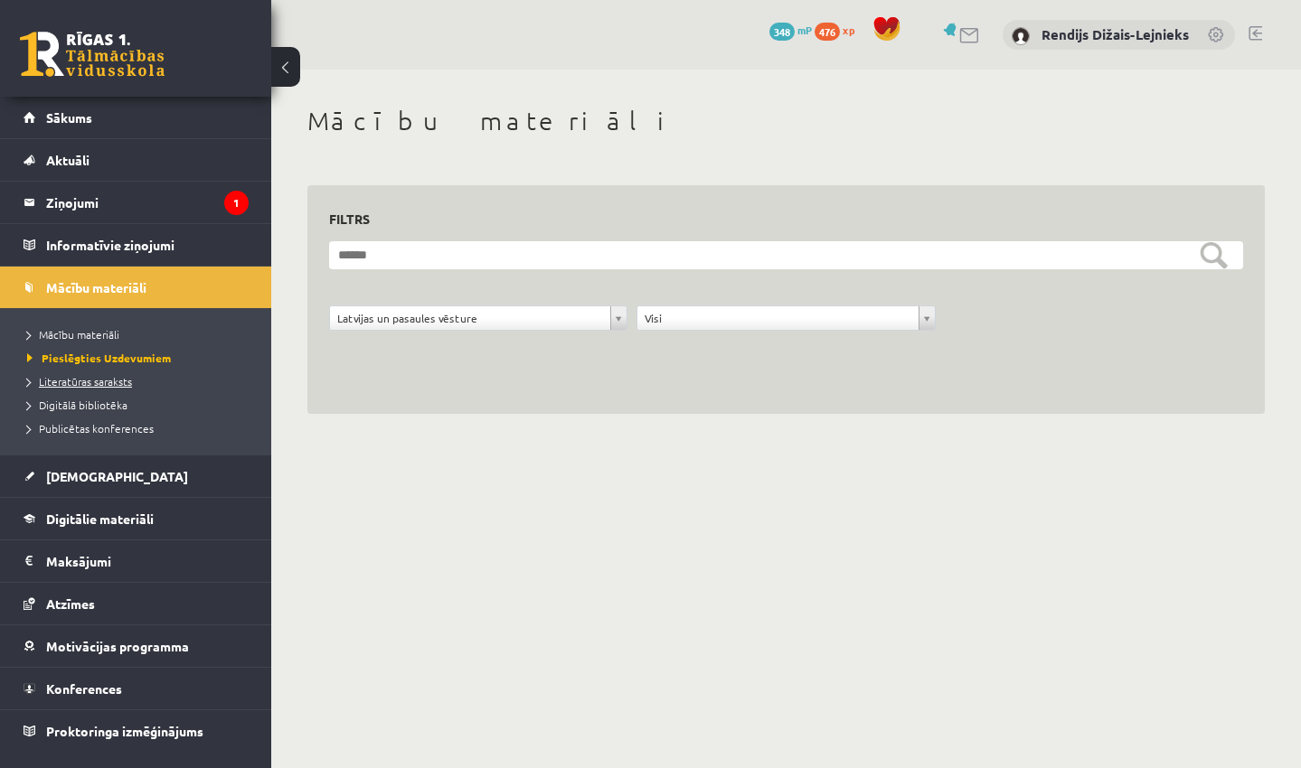
click at [112, 383] on span "Literatūras saraksts" at bounding box center [79, 381] width 105 height 14
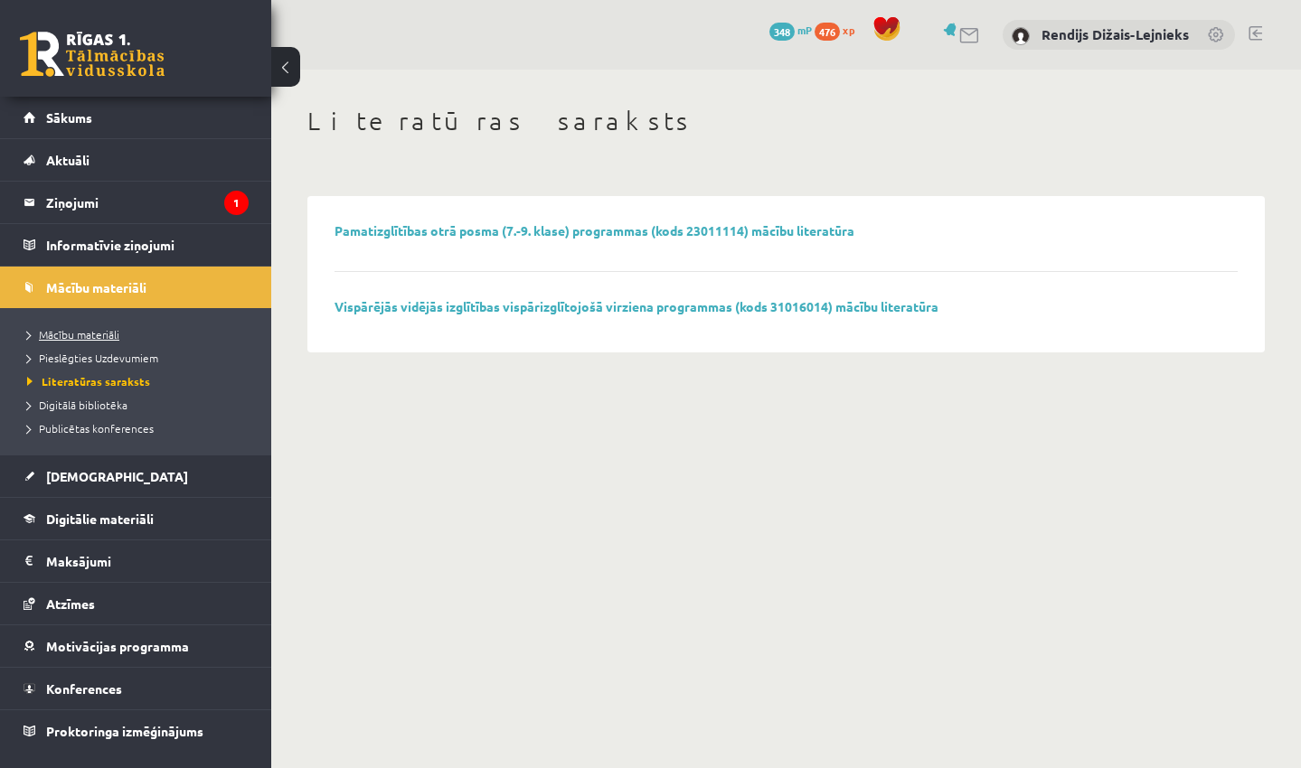
click at [90, 335] on span "Mācību materiāli" at bounding box center [73, 334] width 92 height 14
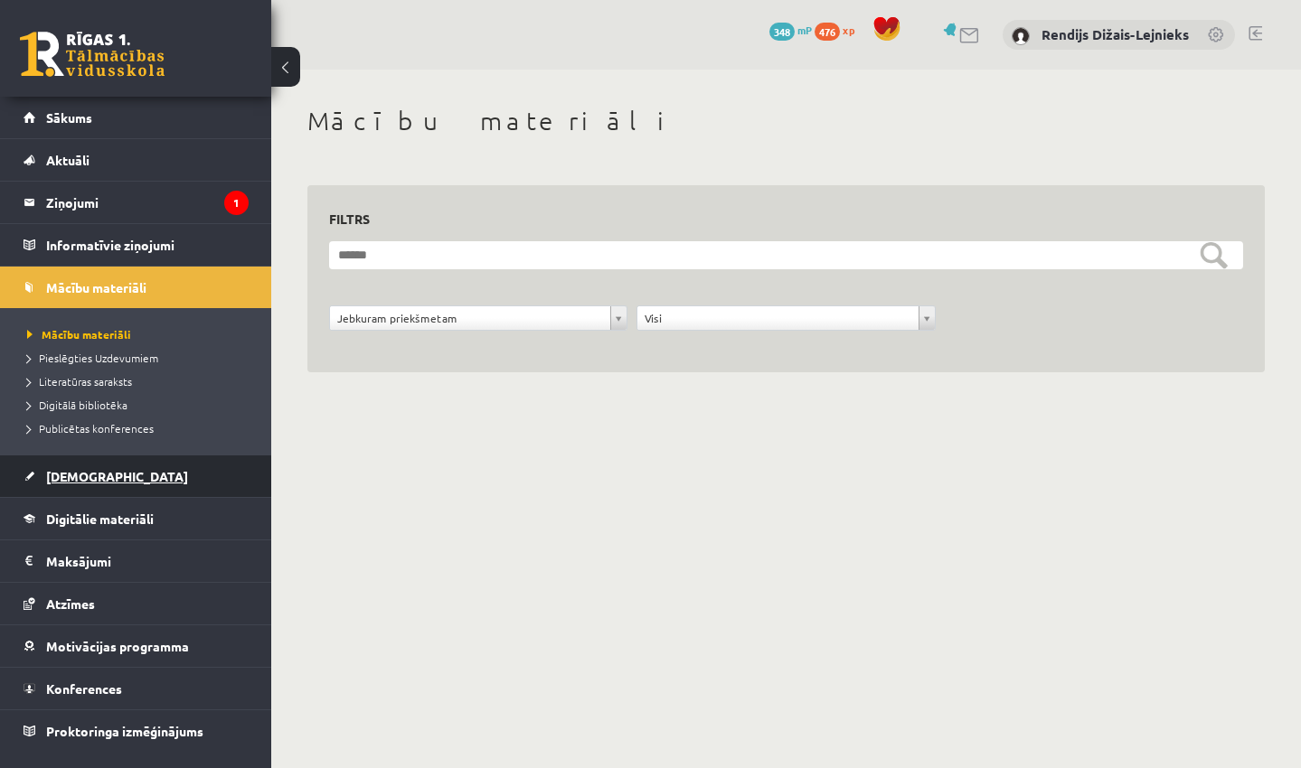
click at [92, 477] on span "[DEMOGRAPHIC_DATA]" at bounding box center [117, 476] width 142 height 16
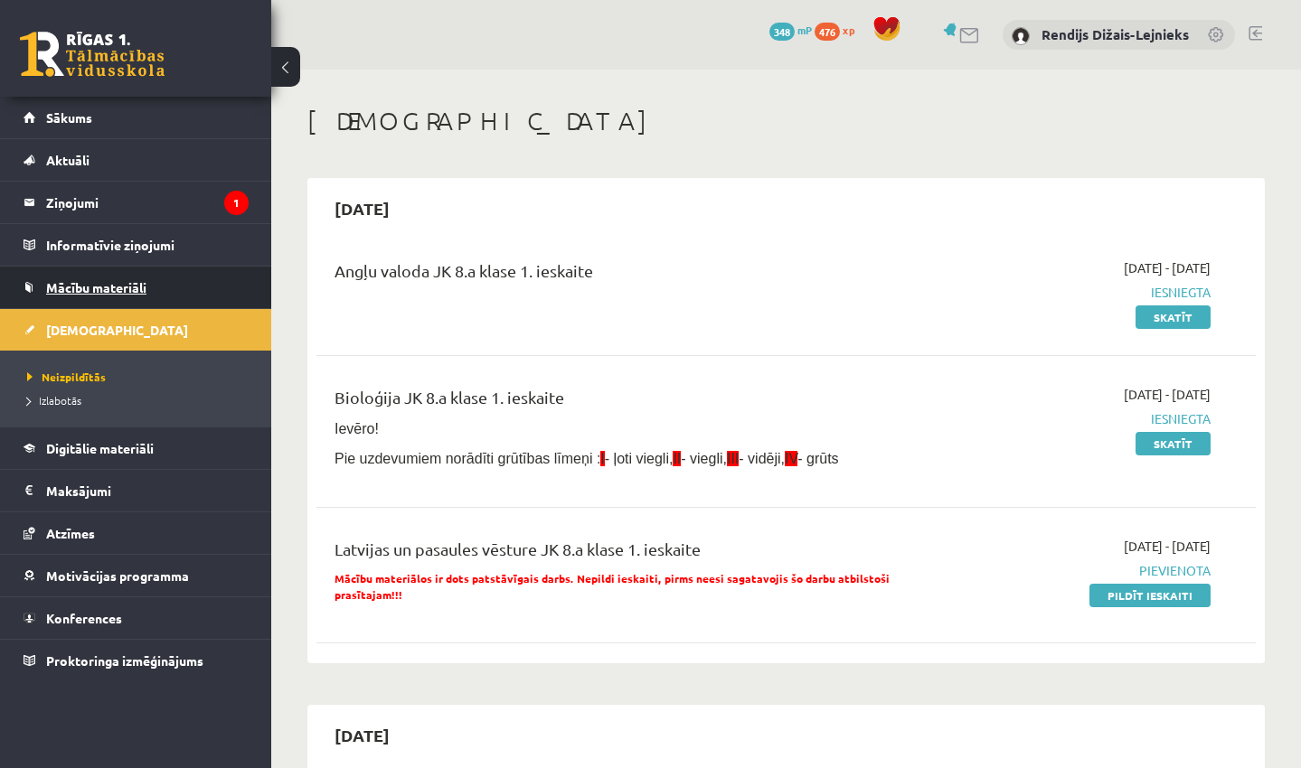
click at [96, 284] on span "Mācību materiāli" at bounding box center [96, 287] width 100 height 16
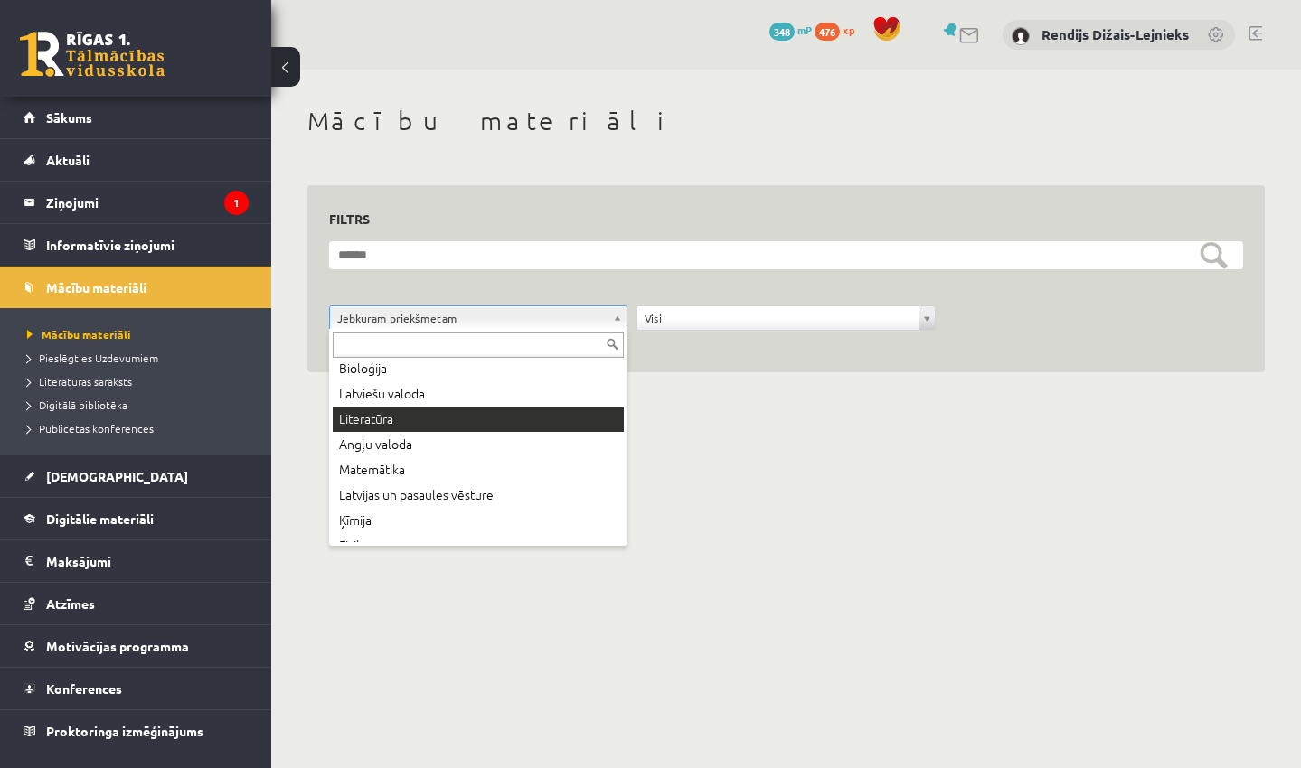
scroll to position [60, 0]
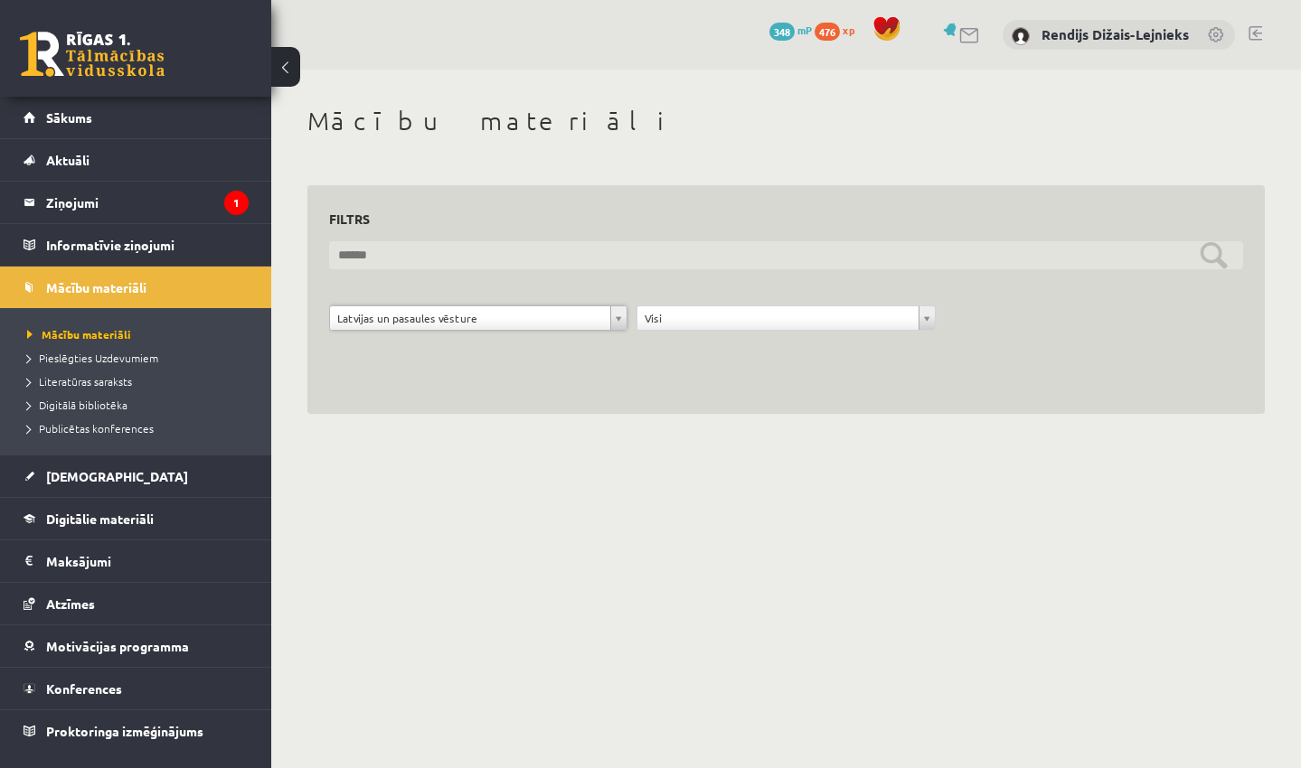
click at [364, 250] on input "text" at bounding box center [786, 255] width 914 height 28
type input "**********"
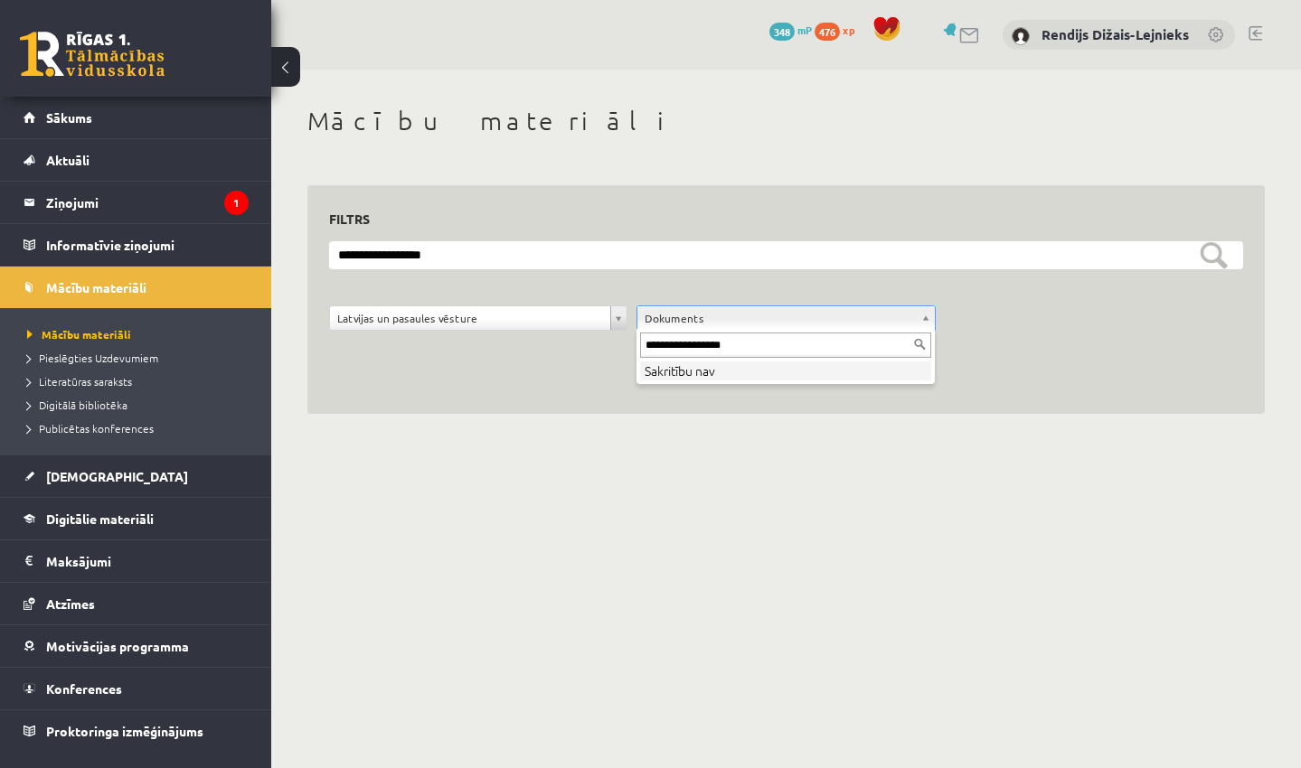
type input "**********"
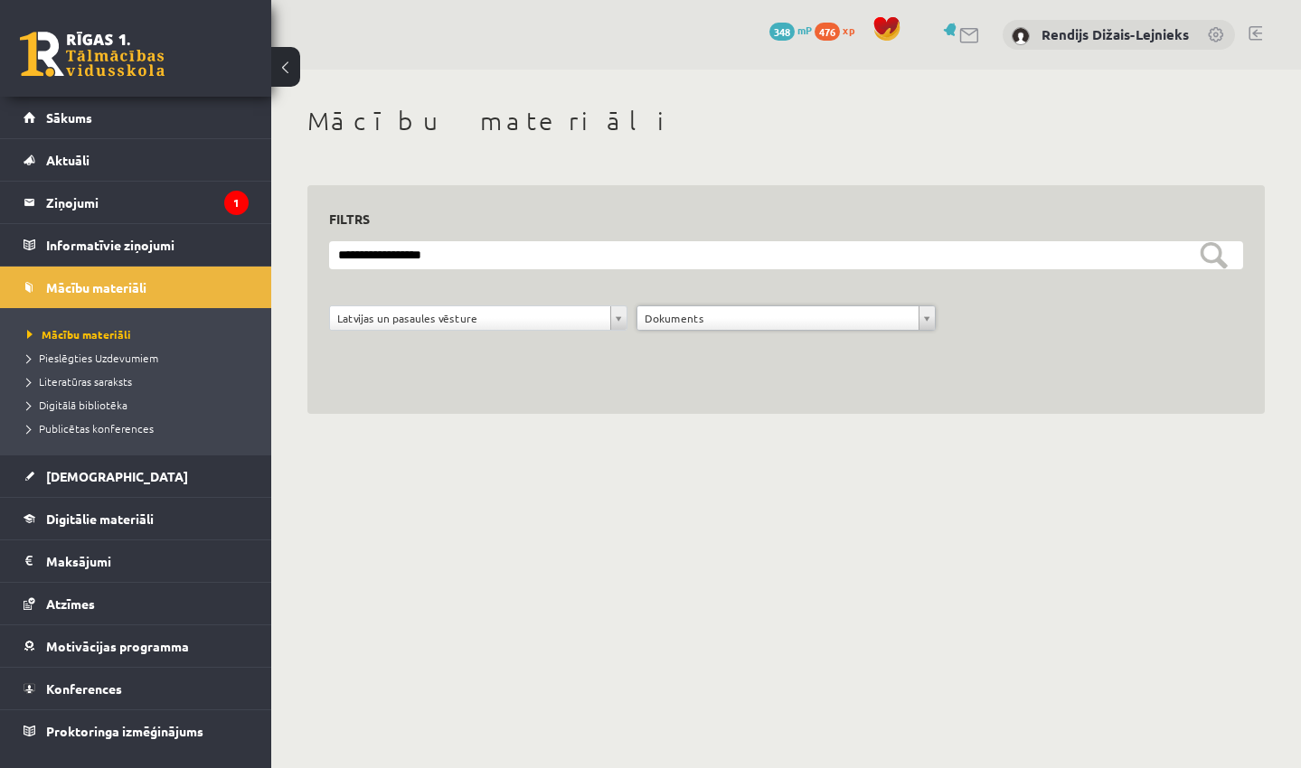
click at [72, 122] on span "Sākums" at bounding box center [69, 117] width 46 height 16
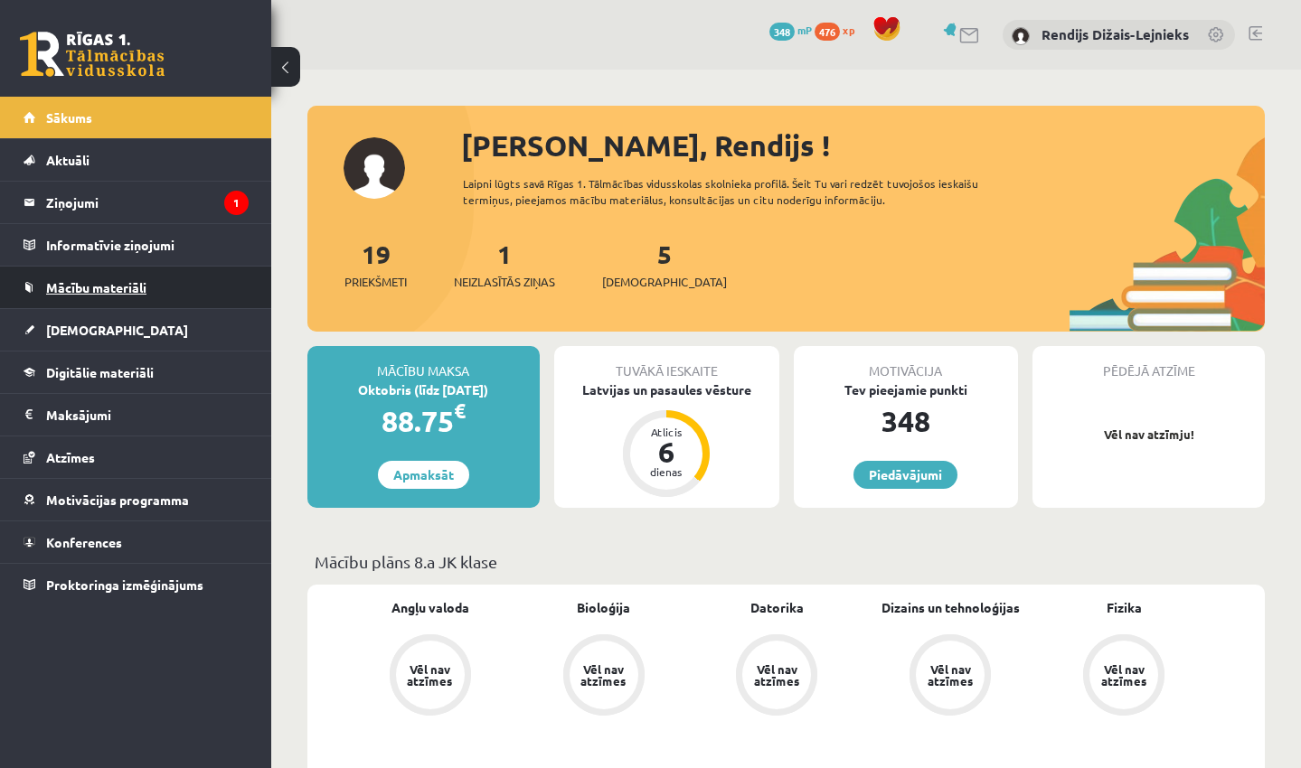
click at [84, 286] on span "Mācību materiāli" at bounding box center [96, 287] width 100 height 16
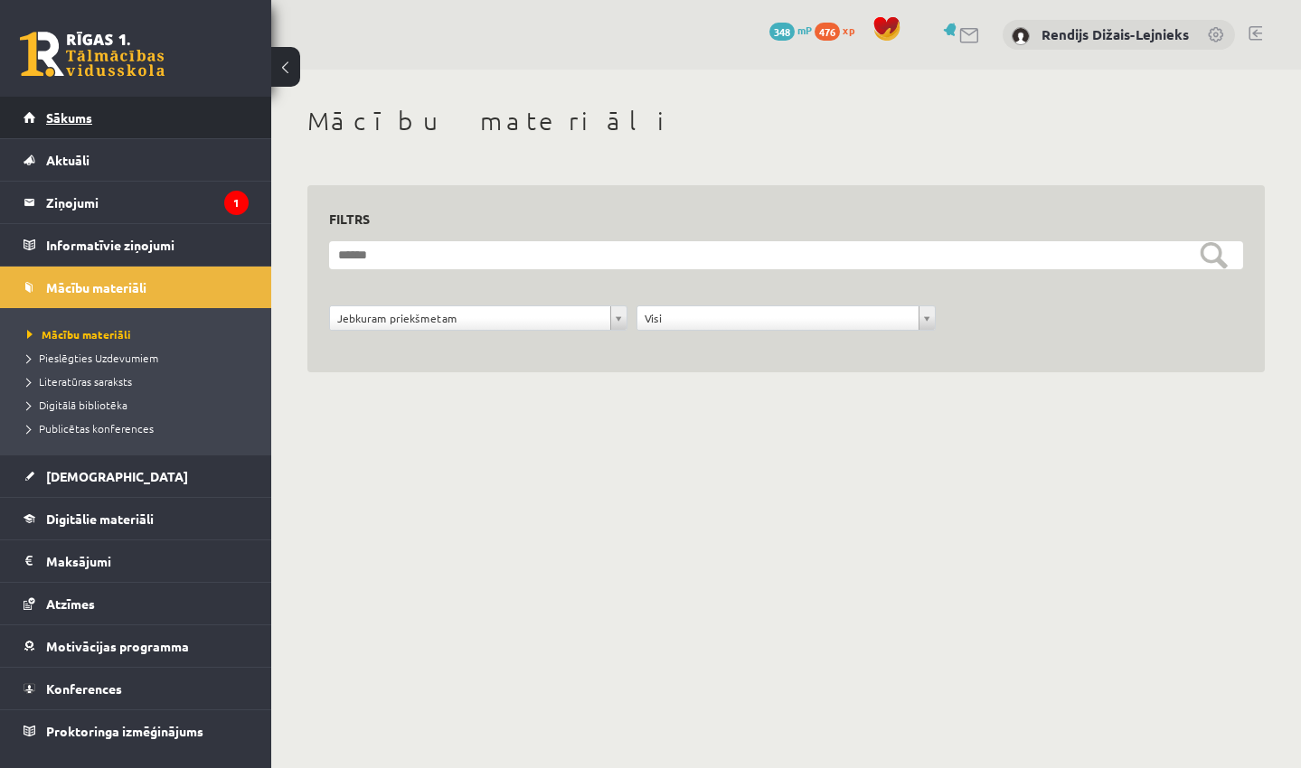
click at [97, 116] on link "Sākums" at bounding box center [135, 118] width 225 height 42
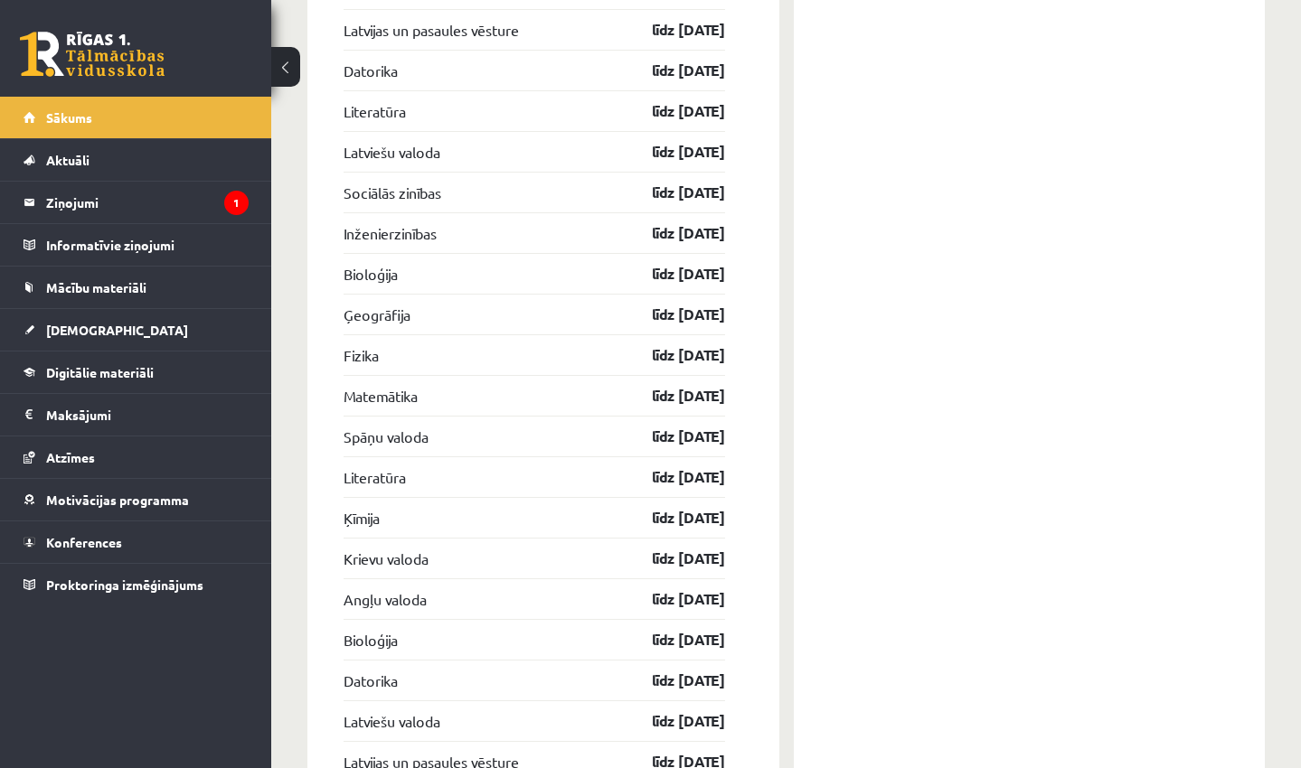
scroll to position [3806, 0]
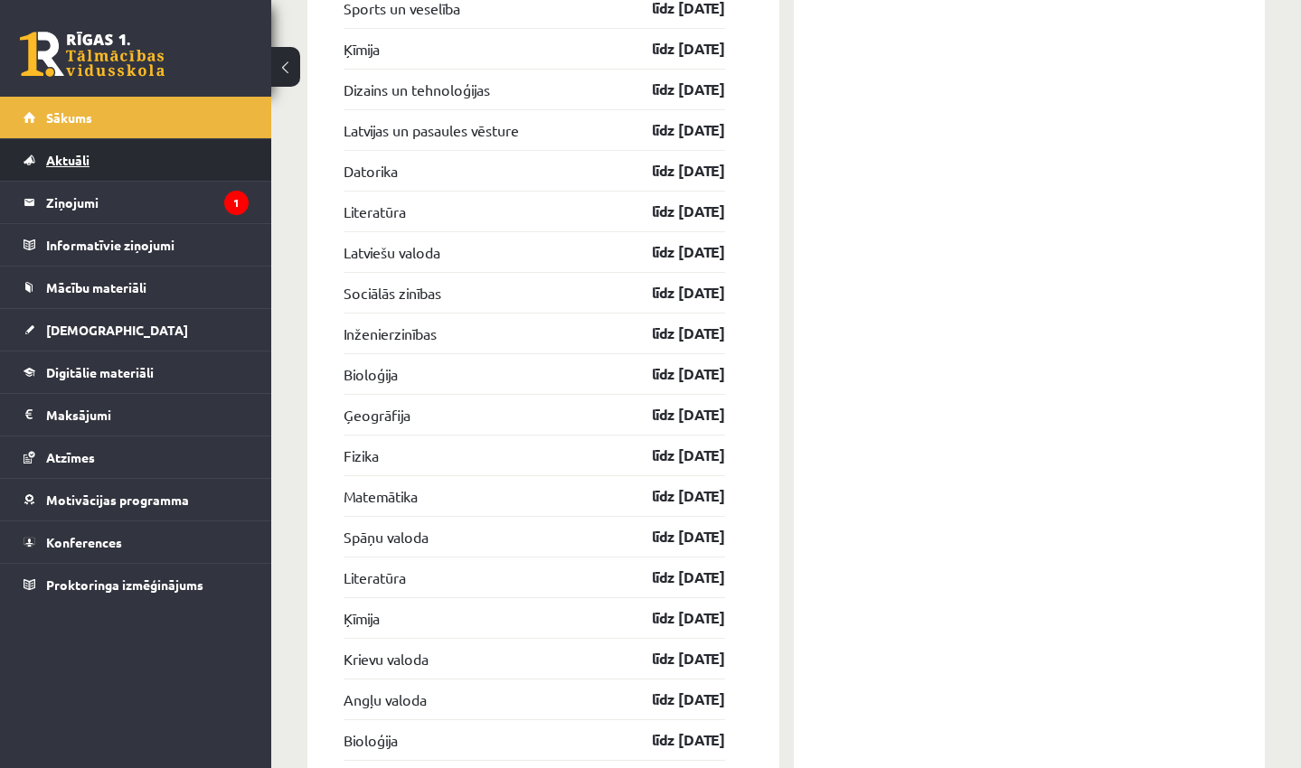
click at [70, 159] on span "Aktuāli" at bounding box center [67, 160] width 43 height 16
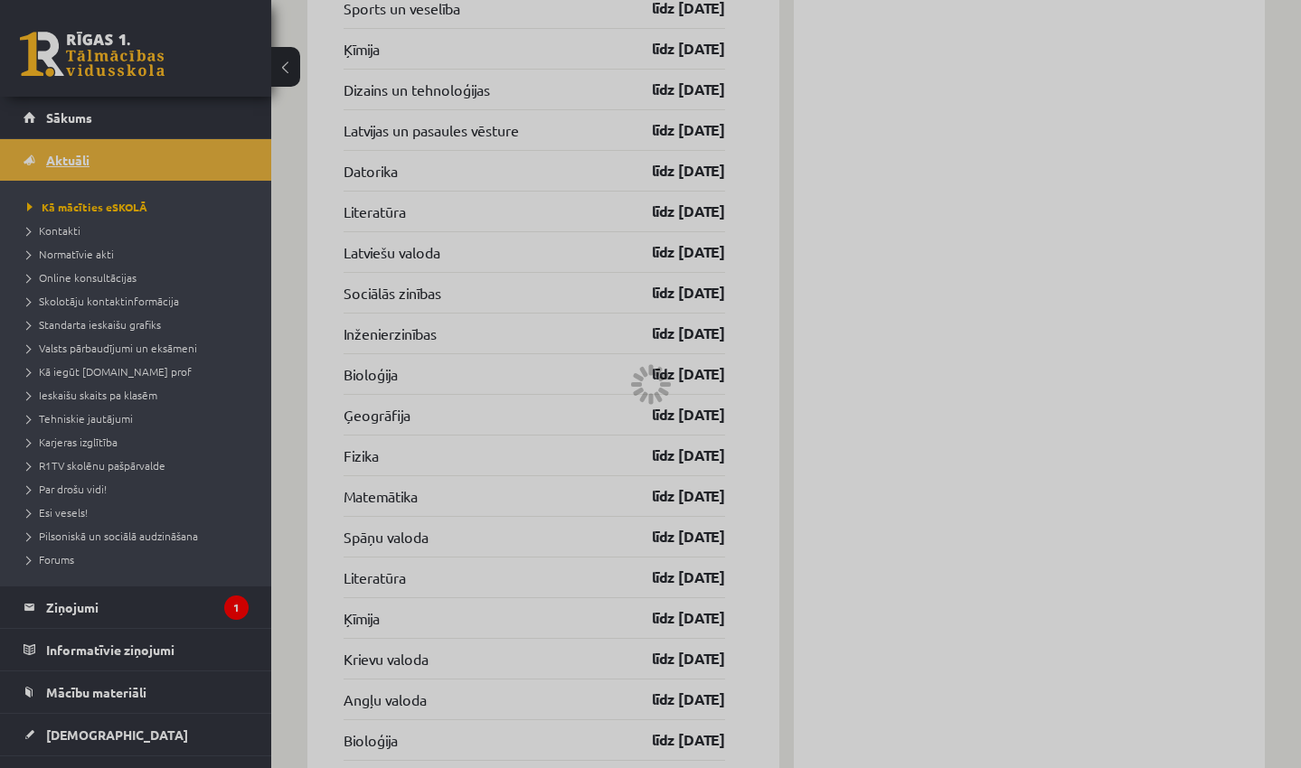
scroll to position [1197, 0]
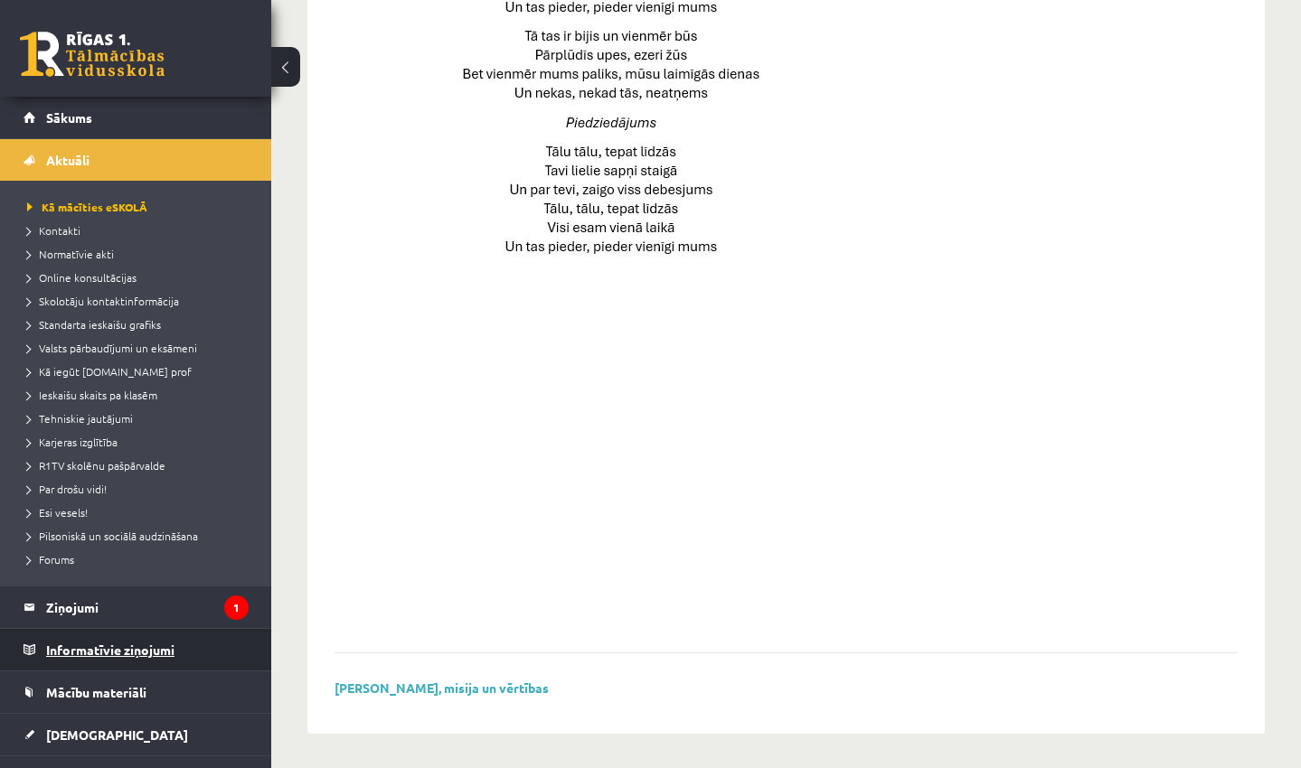
click at [64, 653] on legend "Informatīvie ziņojumi 0" at bounding box center [147, 650] width 202 height 42
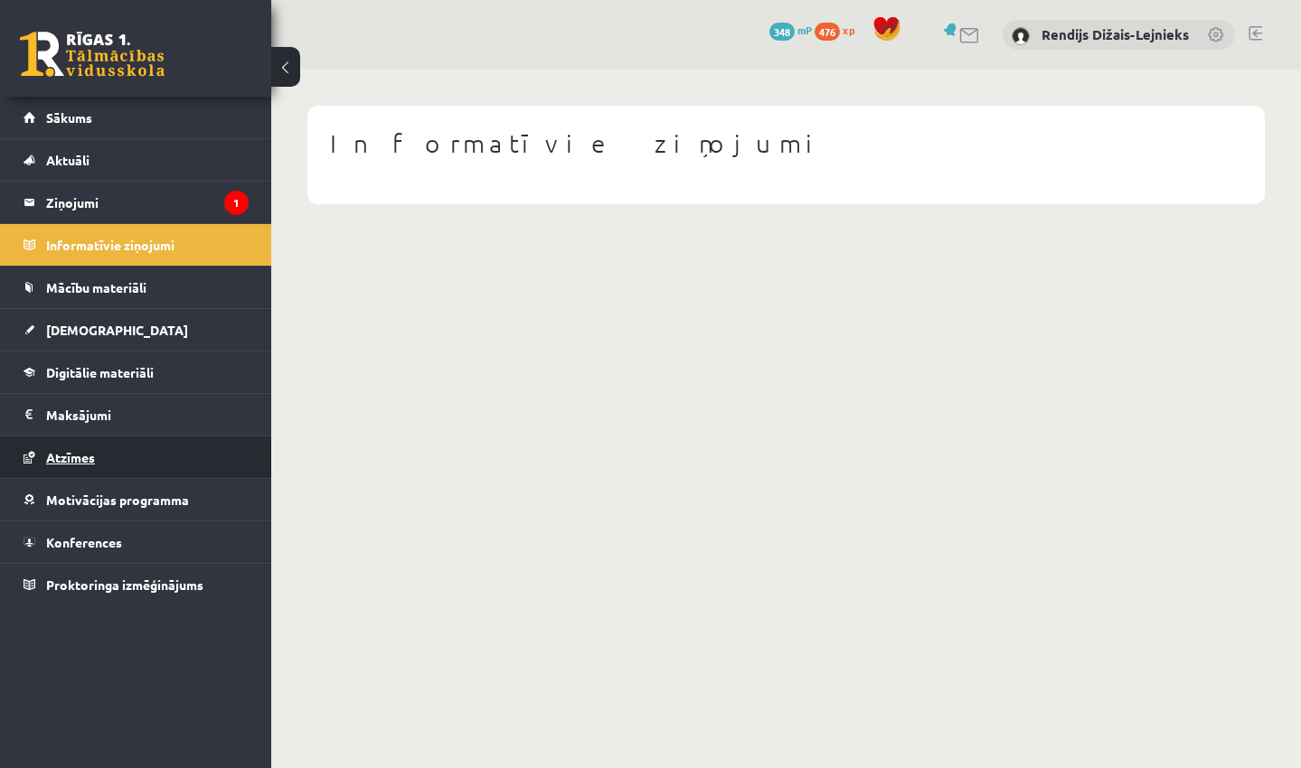
click at [81, 462] on span "Atzīmes" at bounding box center [70, 457] width 49 height 16
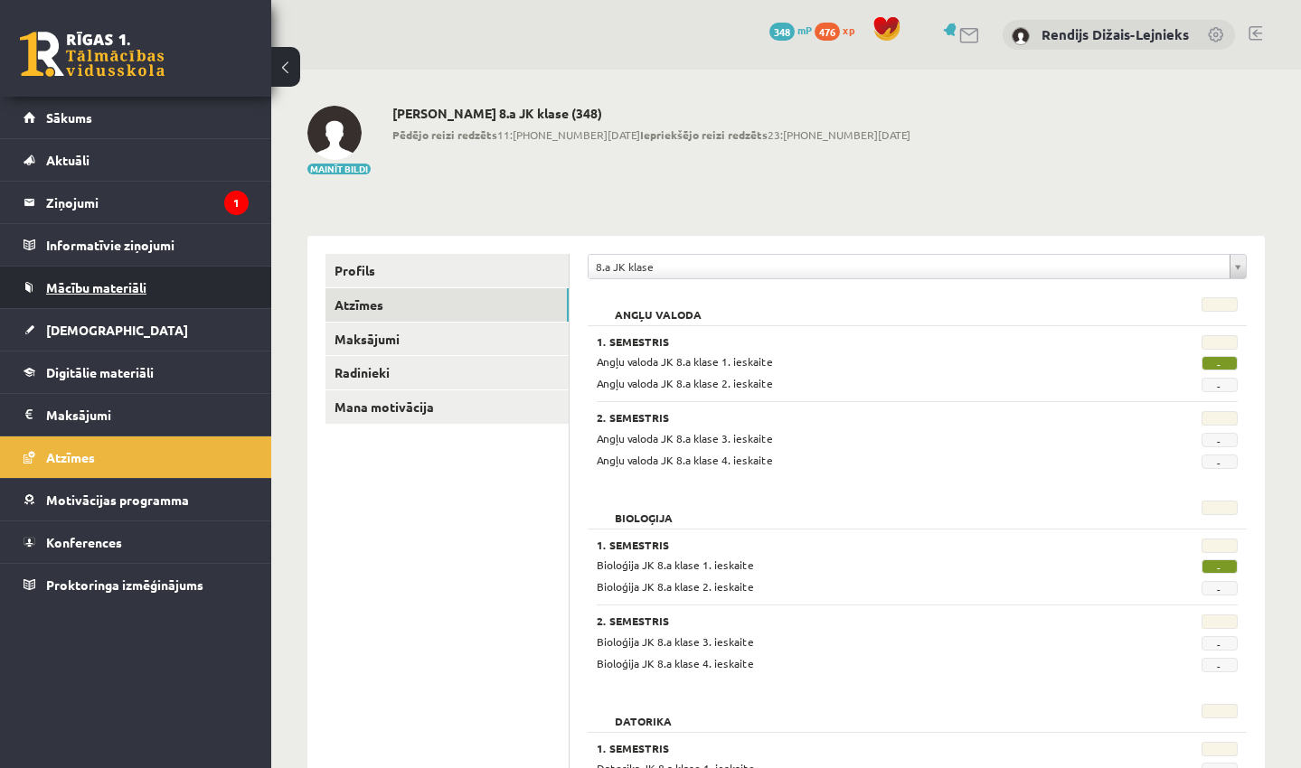
click at [80, 293] on span "Mācību materiāli" at bounding box center [96, 287] width 100 height 16
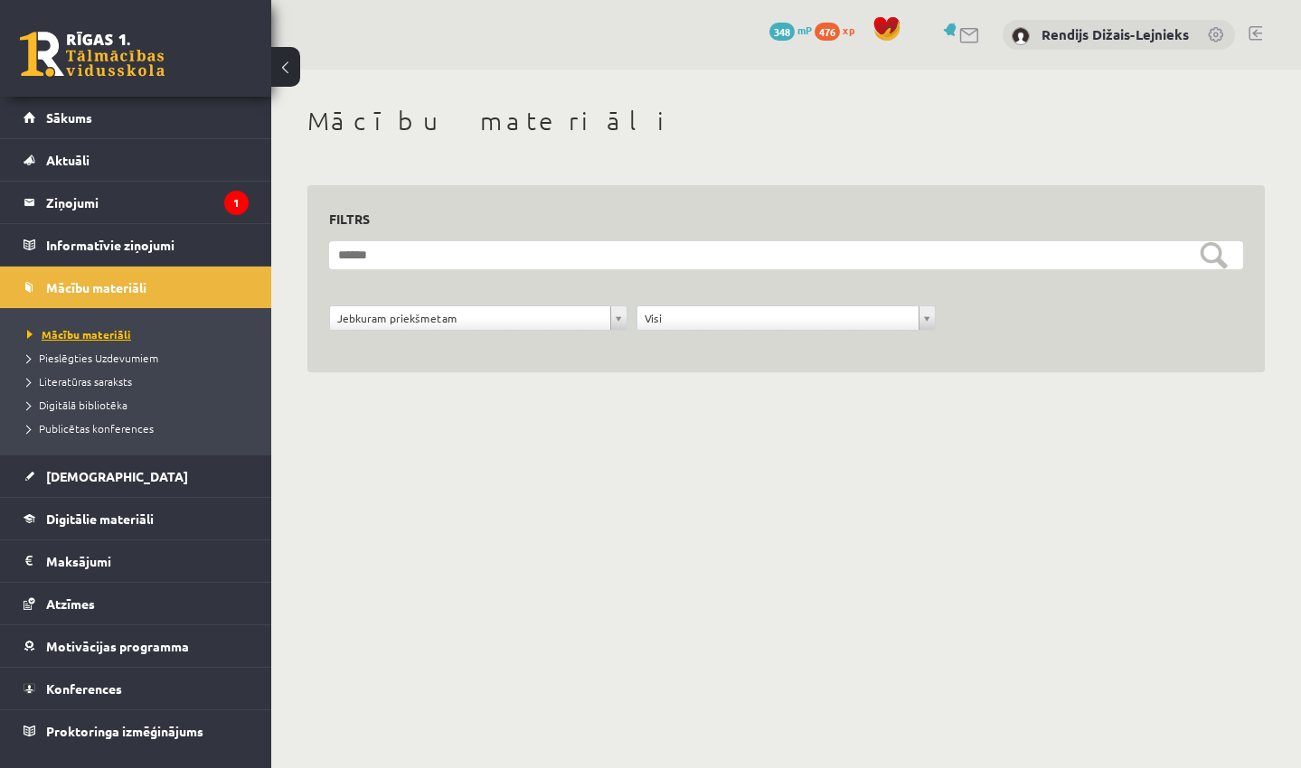
click at [81, 335] on span "Mācību materiāli" at bounding box center [79, 334] width 104 height 14
click at [78, 427] on span "Publicētas konferences" at bounding box center [90, 428] width 127 height 14
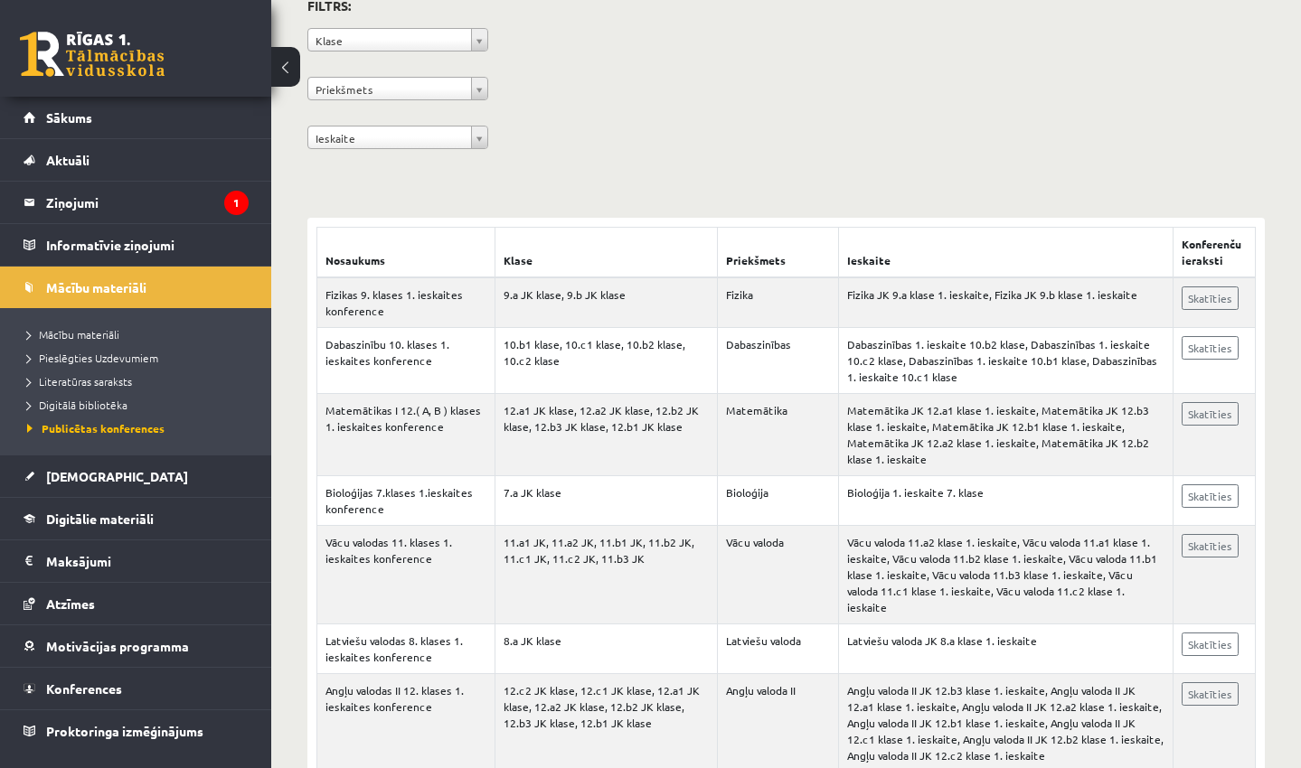
scroll to position [81, 0]
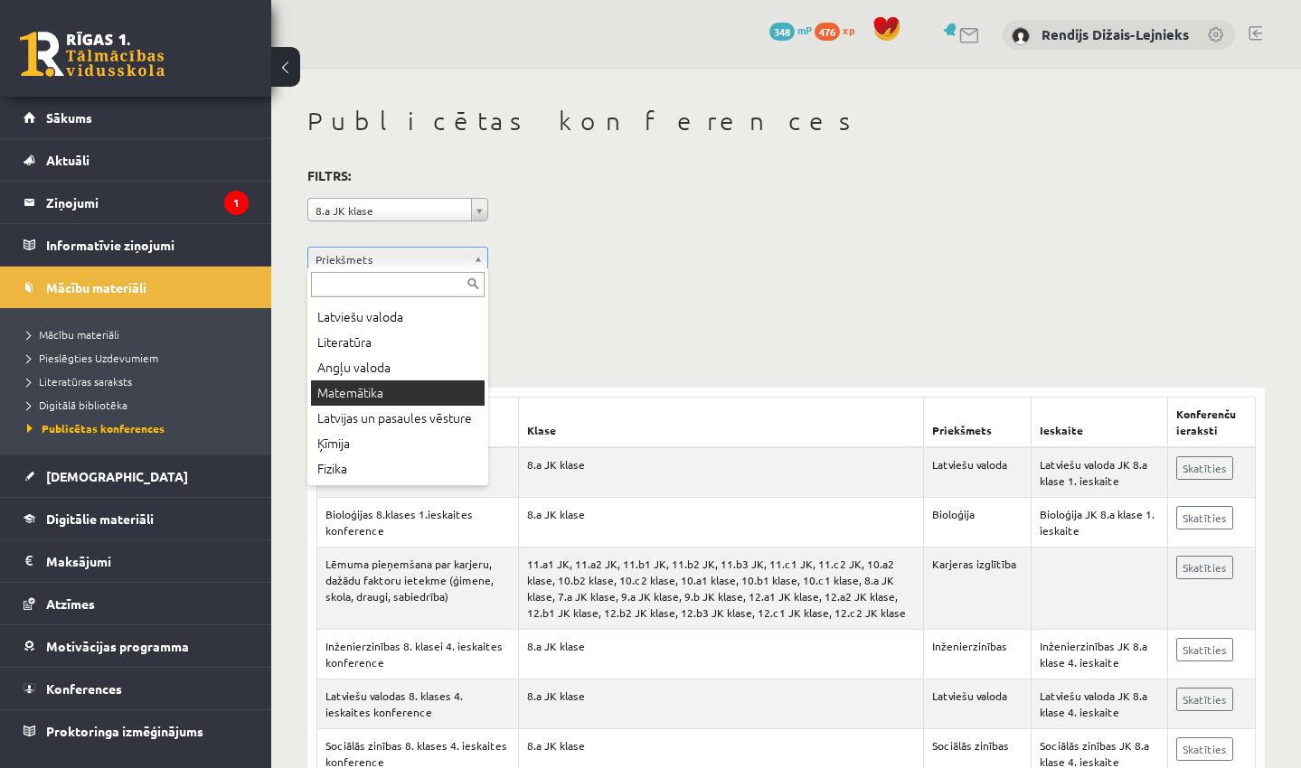
scroll to position [79, 0]
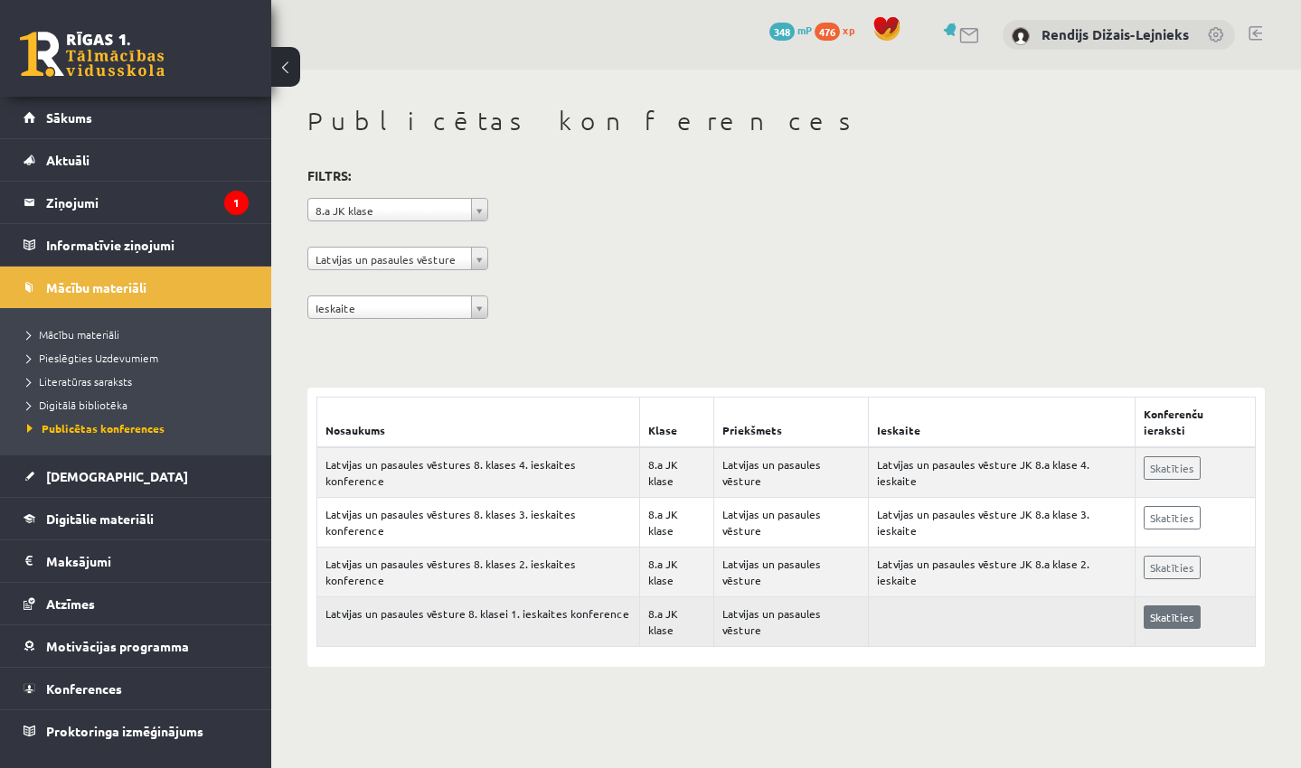
click at [1166, 606] on link "Skatīties" at bounding box center [1171, 617] width 57 height 23
click at [1161, 606] on link "Skatīties" at bounding box center [1171, 617] width 57 height 23
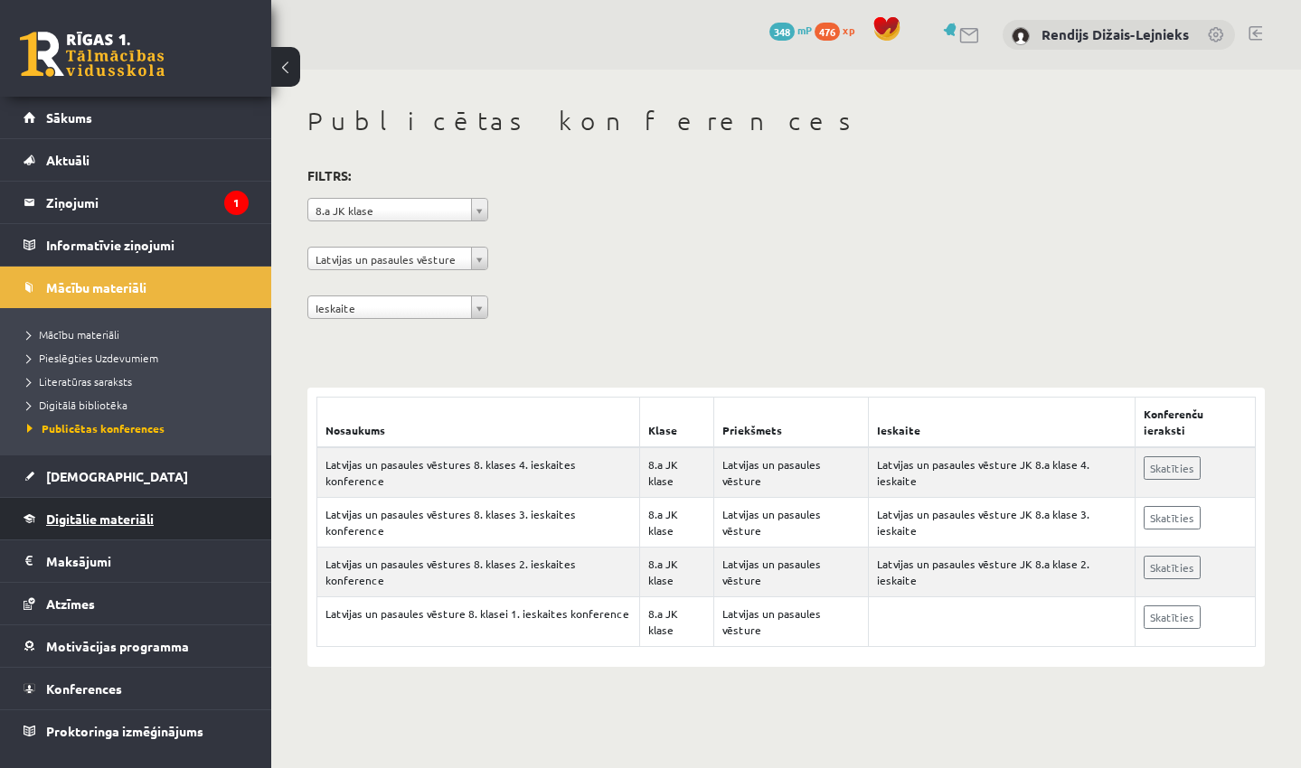
click at [70, 519] on span "Digitālie materiāli" at bounding box center [100, 519] width 108 height 16
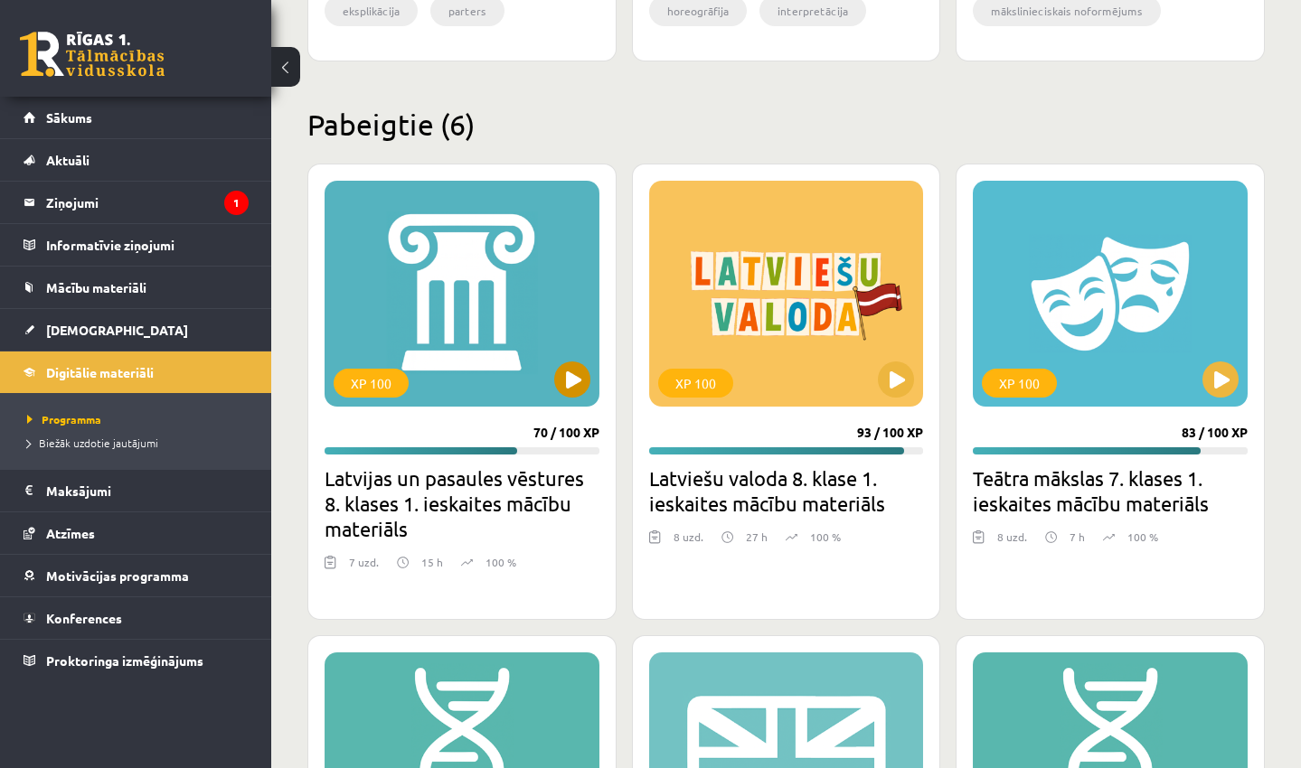
scroll to position [1012, 0]
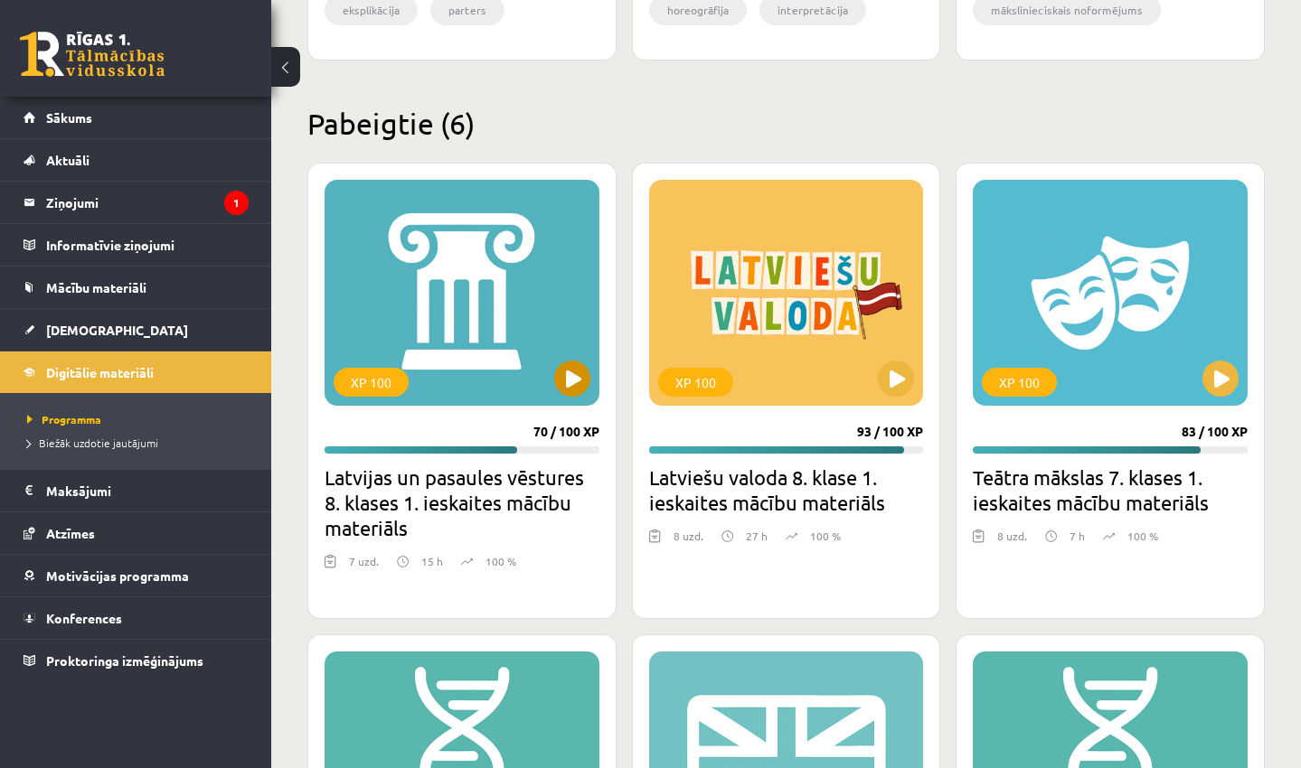
click at [575, 375] on button at bounding box center [572, 379] width 36 height 36
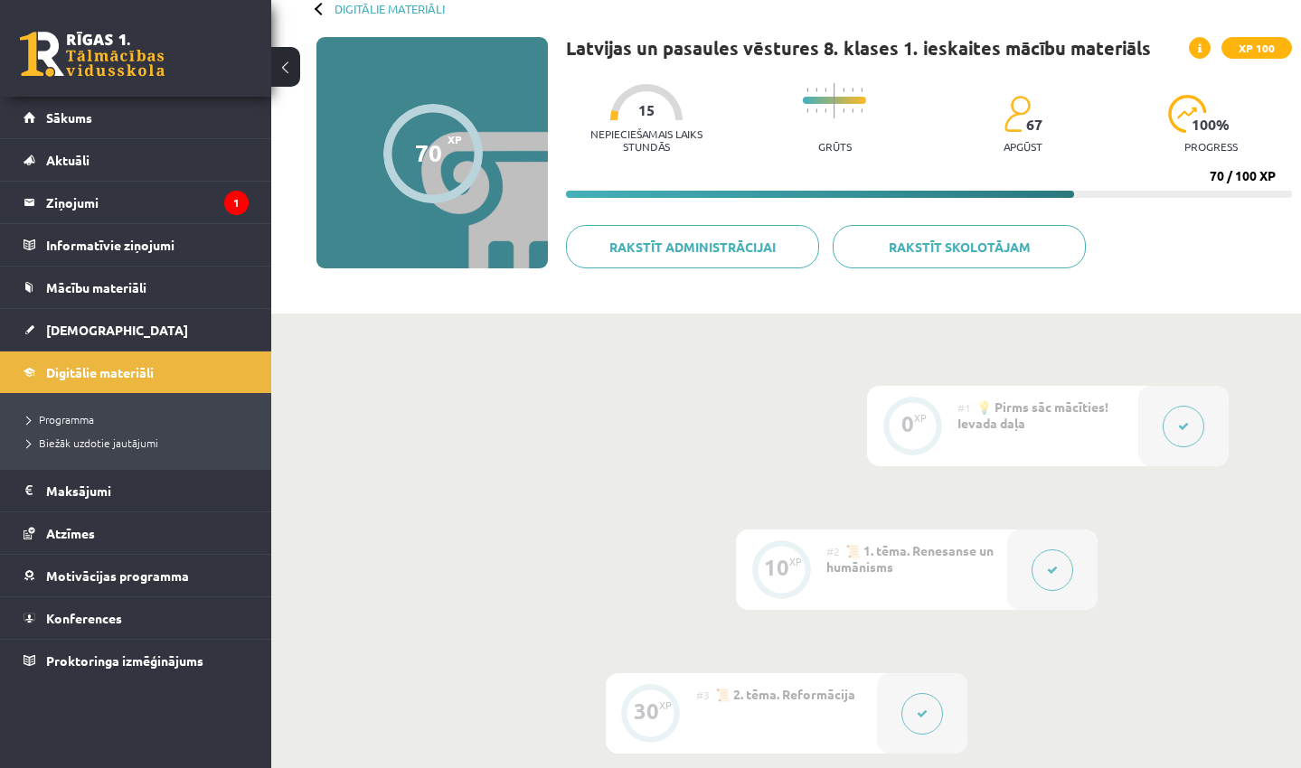
scroll to position [99, 0]
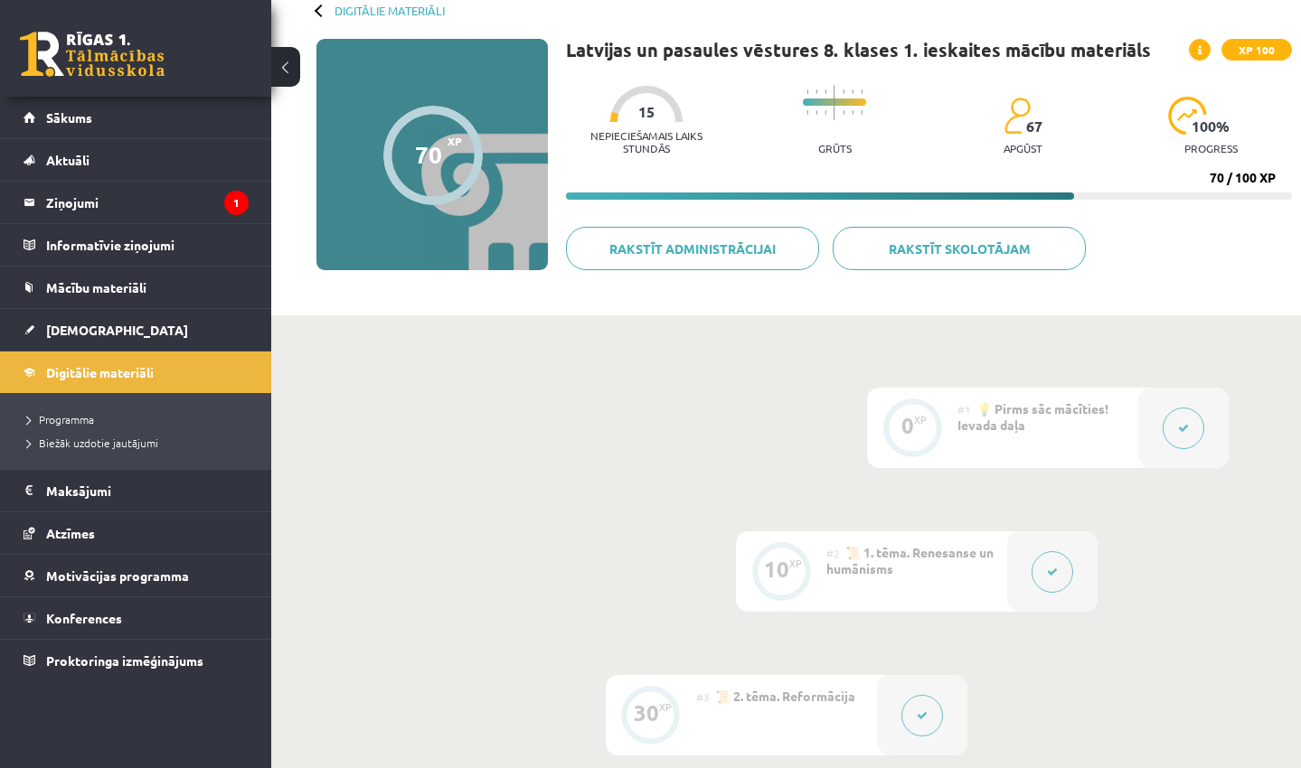
click at [1055, 571] on icon at bounding box center [1052, 572] width 11 height 11
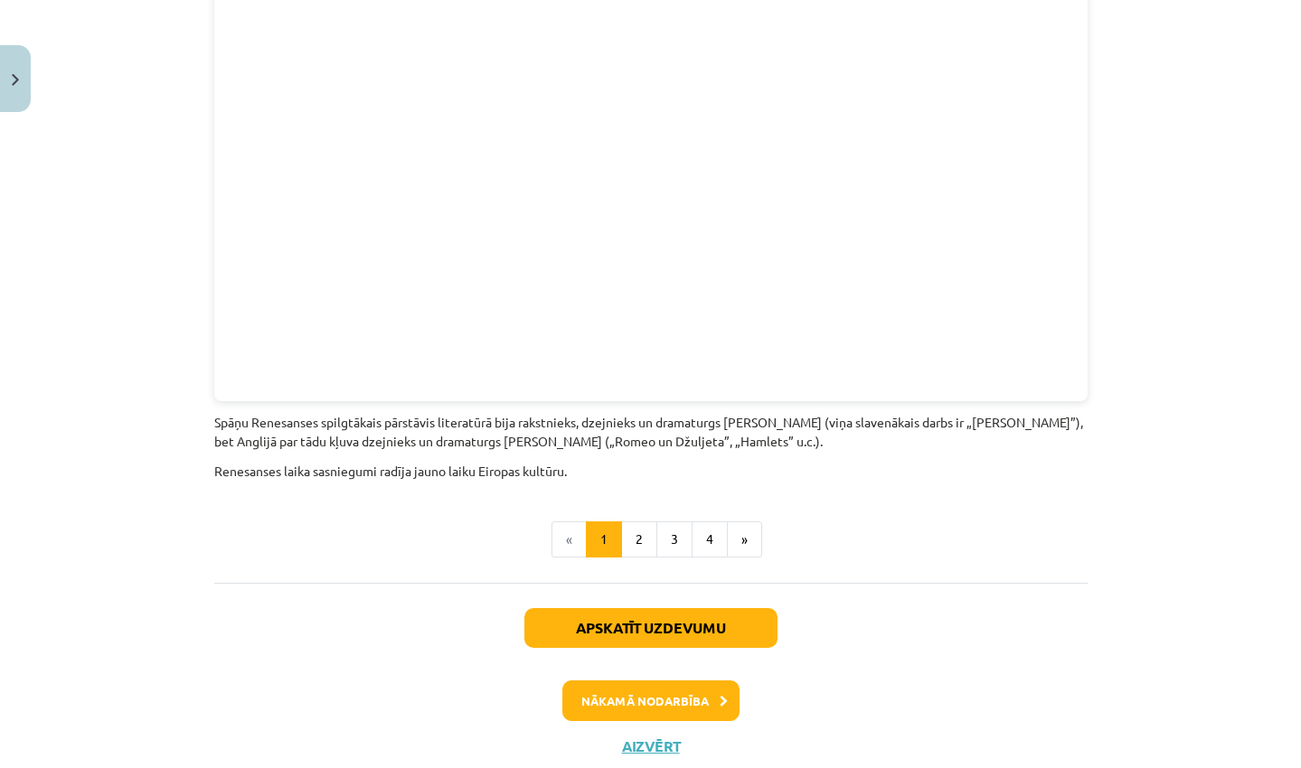
scroll to position [3952, 0]
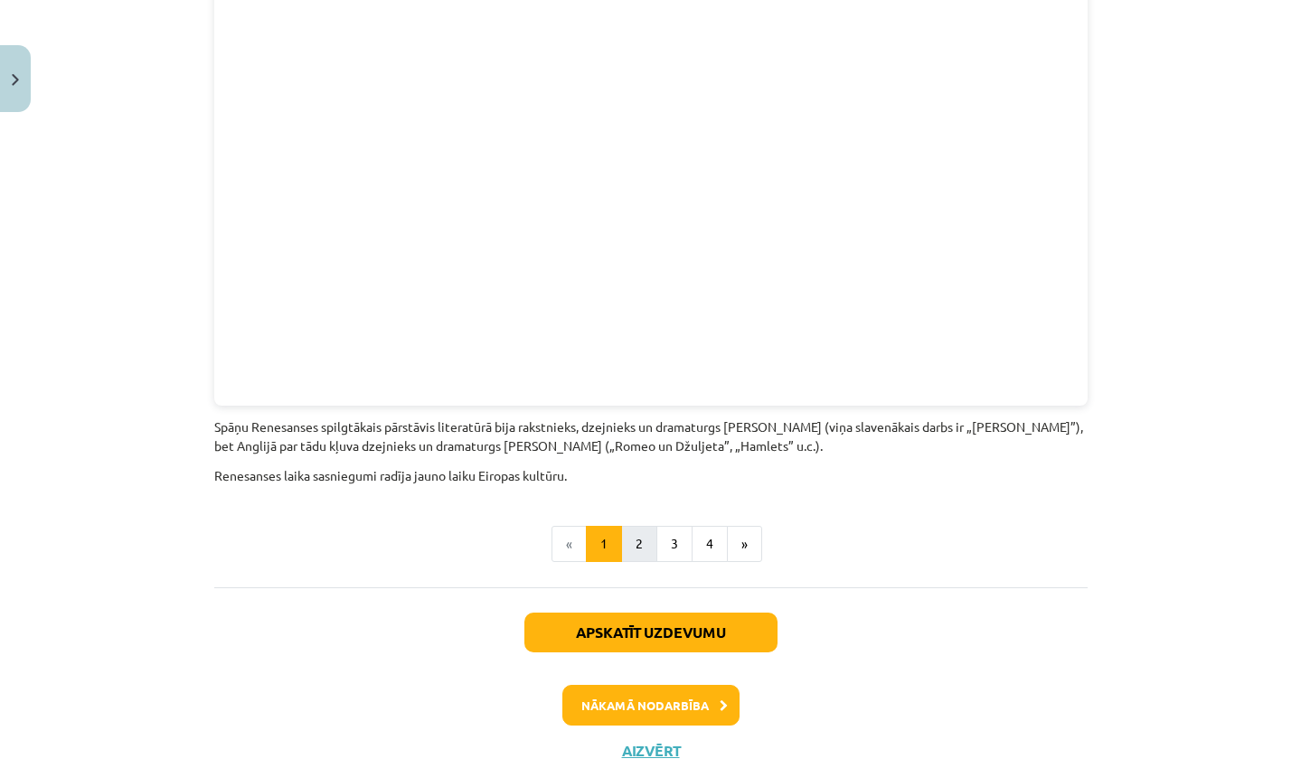
click at [643, 526] on button "2" at bounding box center [639, 544] width 36 height 36
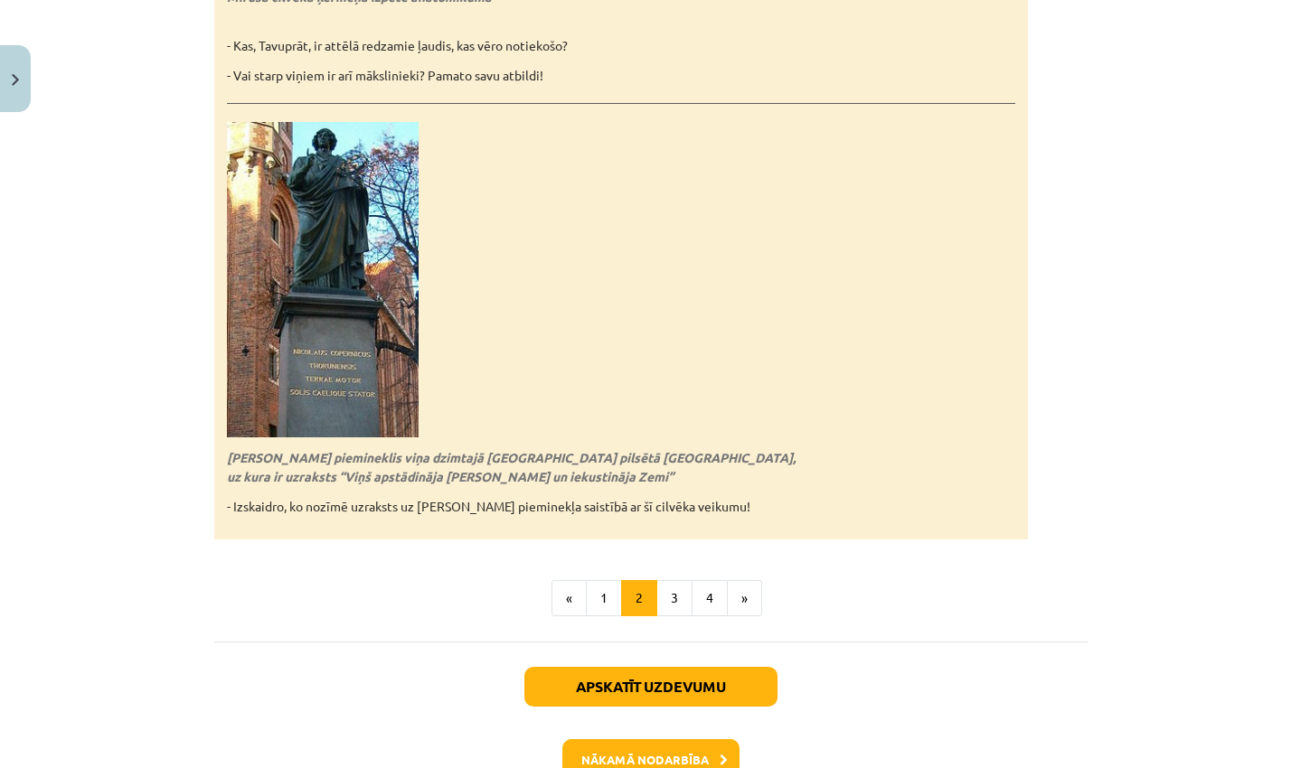
scroll to position [3931, 0]
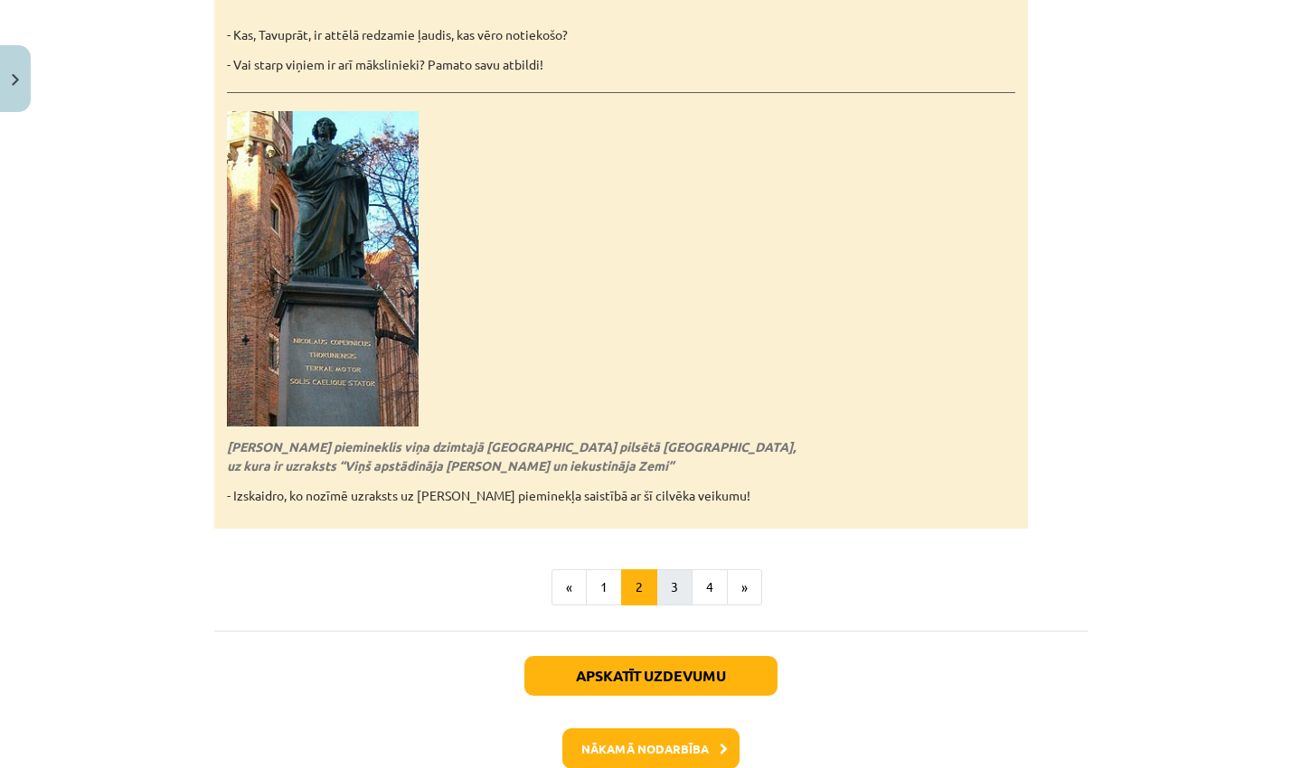
click at [674, 576] on button "3" at bounding box center [674, 587] width 36 height 36
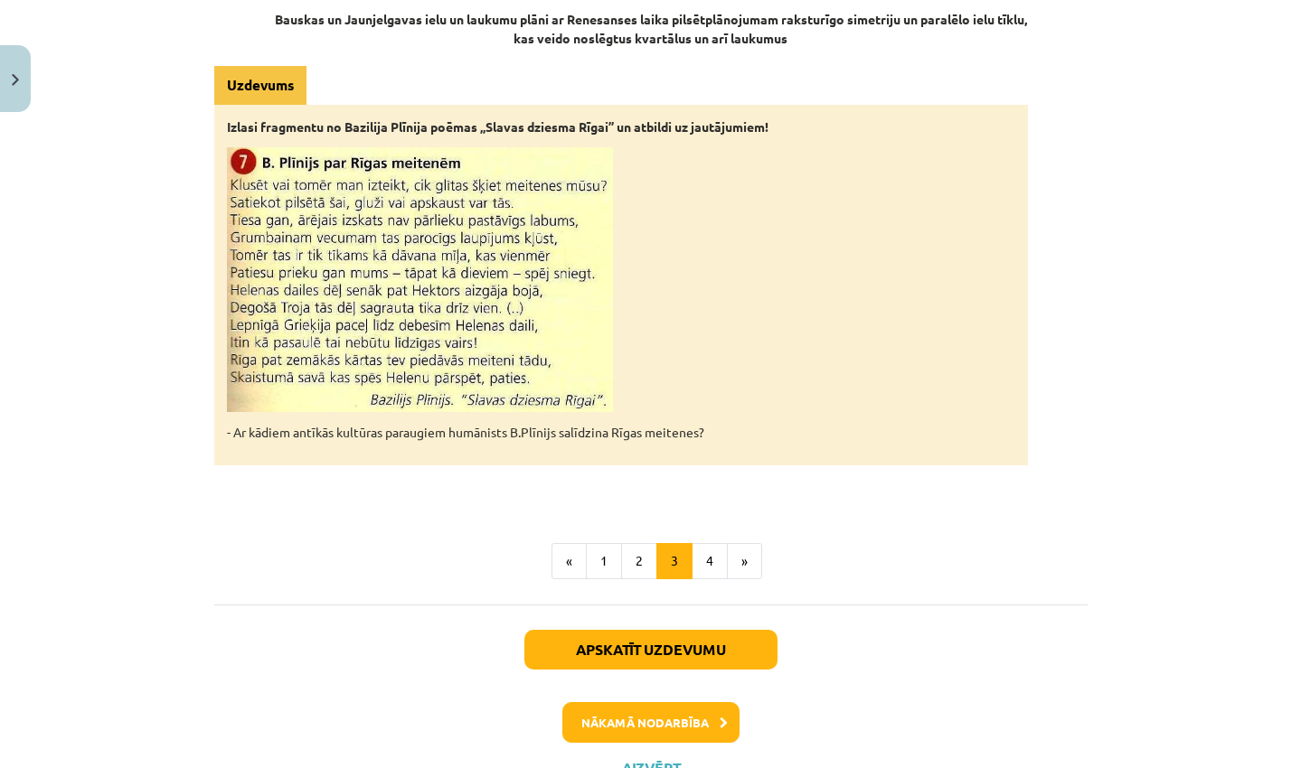
scroll to position [2835, 0]
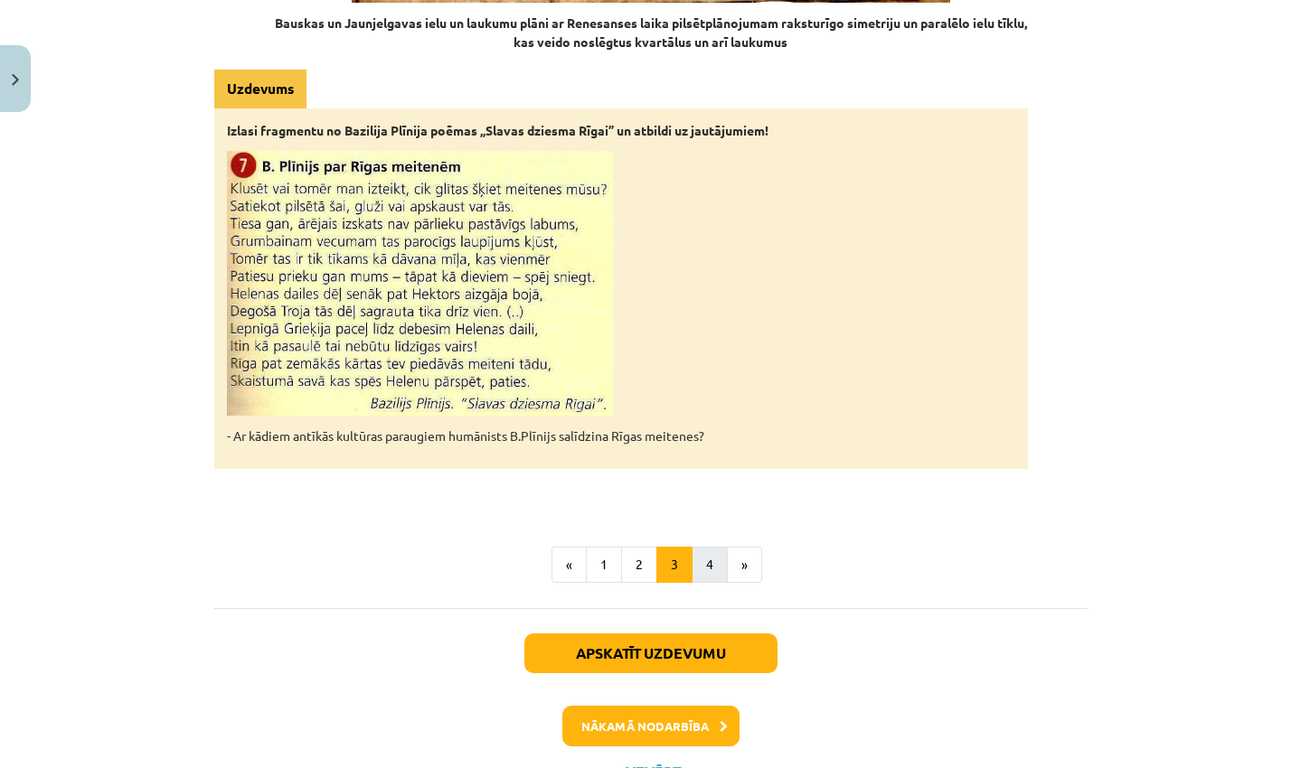
click at [708, 547] on button "4" at bounding box center [709, 565] width 36 height 36
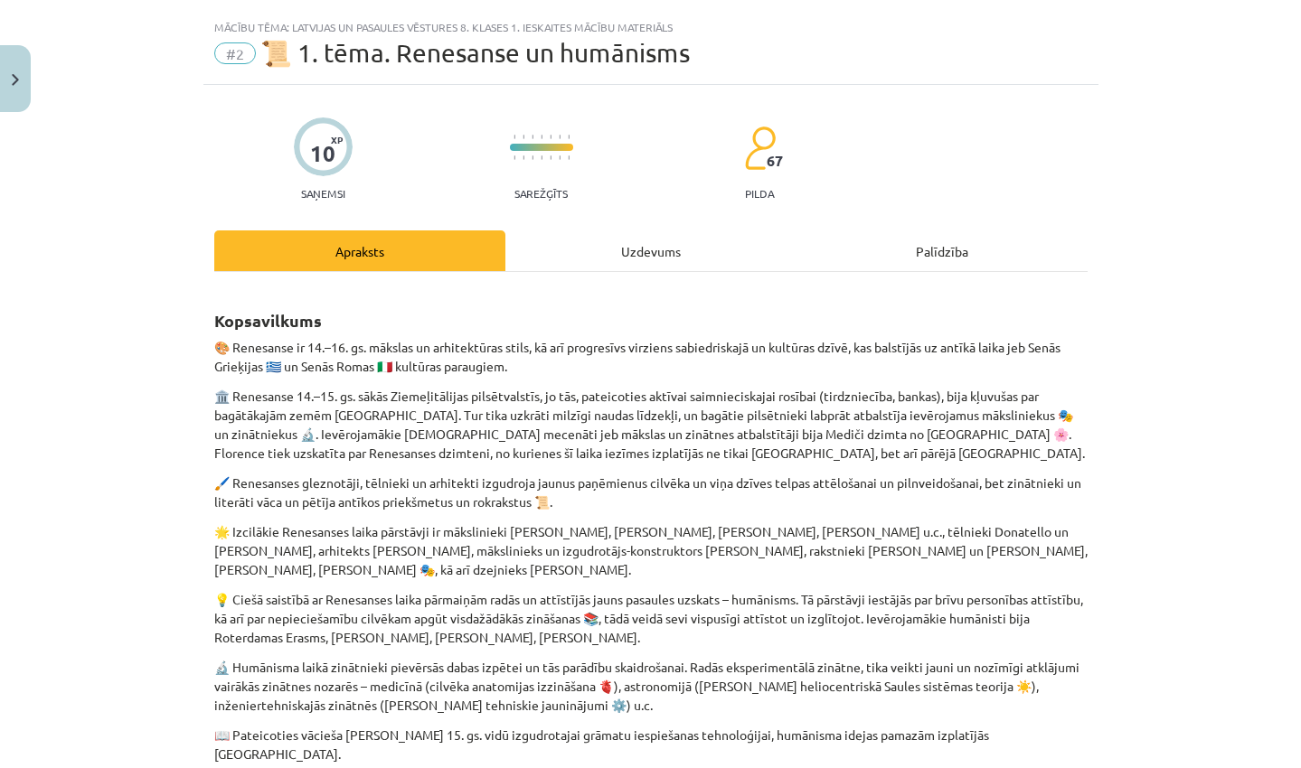
scroll to position [34, 0]
